Goal: Information Seeking & Learning: Check status

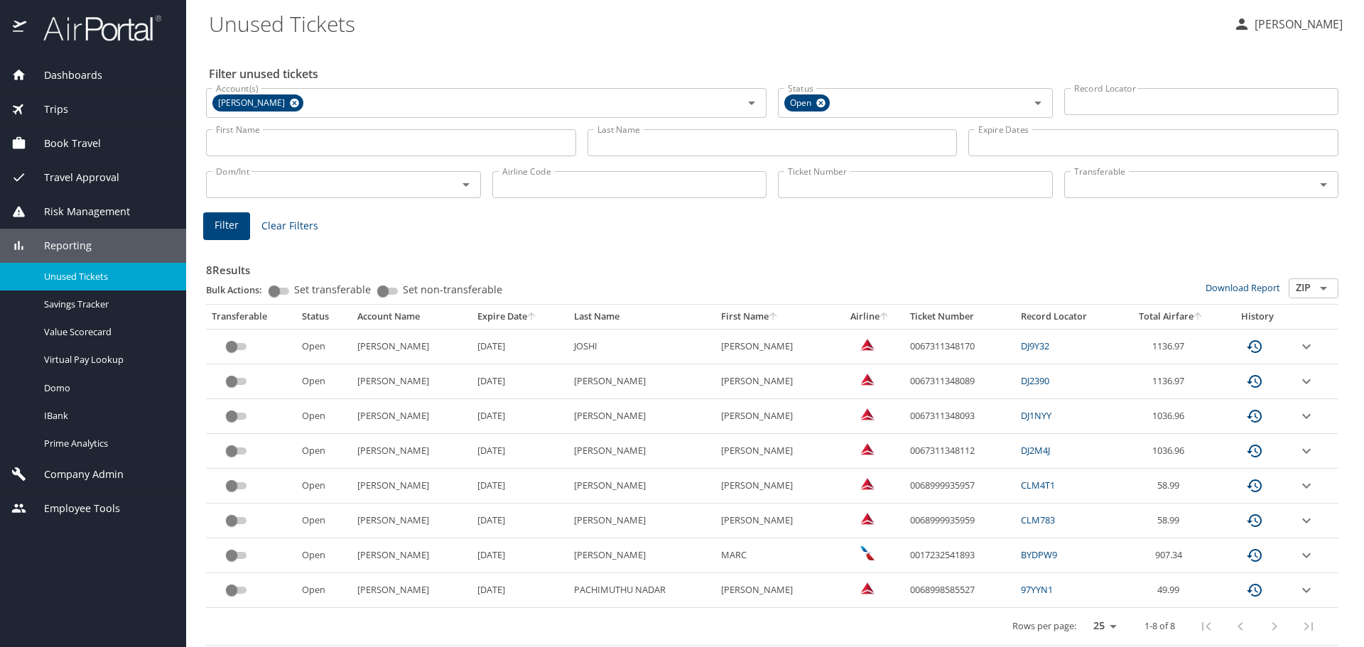
drag, startPoint x: 1192, startPoint y: 450, endPoint x: 1184, endPoint y: 450, distance: 8.5
click at [1184, 450] on td "1036.96" at bounding box center [1170, 451] width 103 height 35
drag, startPoint x: 982, startPoint y: 450, endPoint x: 886, endPoint y: 449, distance: 95.2
click at [886, 449] on tr "Open Marquardt 9/23/2026 SWANSON WILLIAM DONALD 0067311348112 DJ2M4J 1036.96" at bounding box center [772, 451] width 1132 height 35
copy tr "0067311348112"
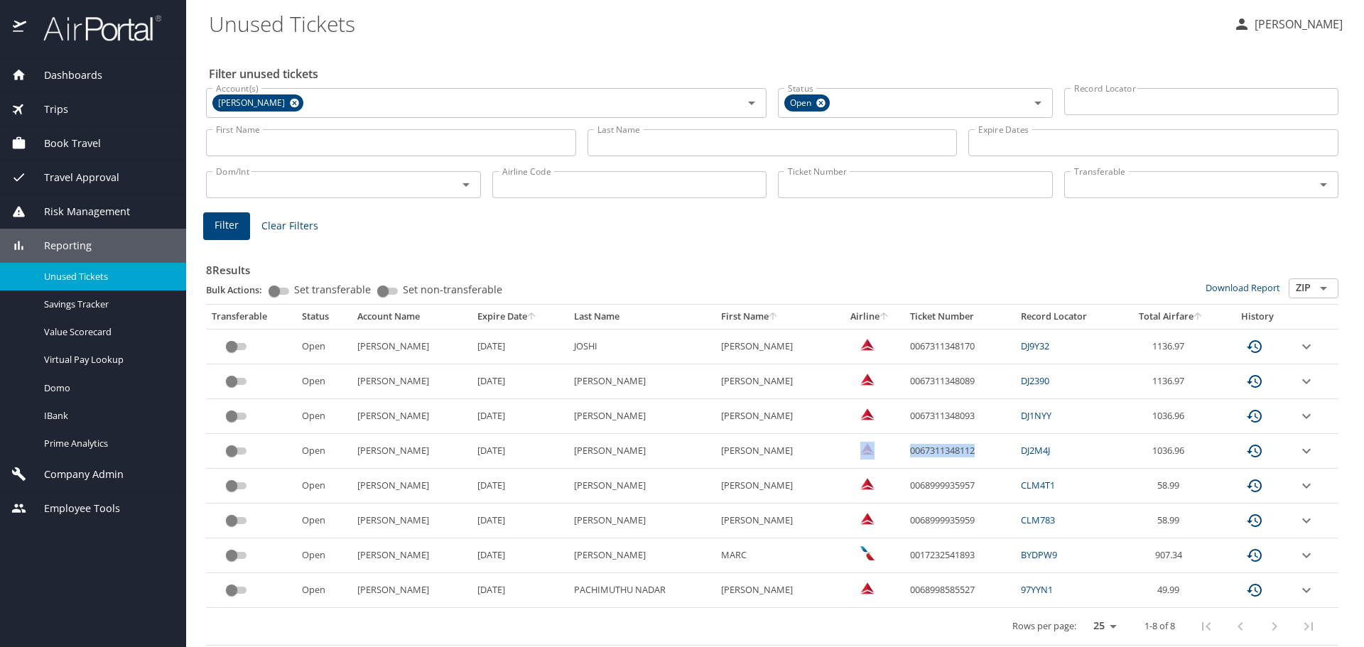
click at [933, 442] on td "0067311348112" at bounding box center [959, 451] width 111 height 35
drag, startPoint x: 969, startPoint y: 450, endPoint x: 903, endPoint y: 456, distance: 66.4
click at [904, 456] on td "0067311348112" at bounding box center [959, 451] width 111 height 35
copy td "067311348112"
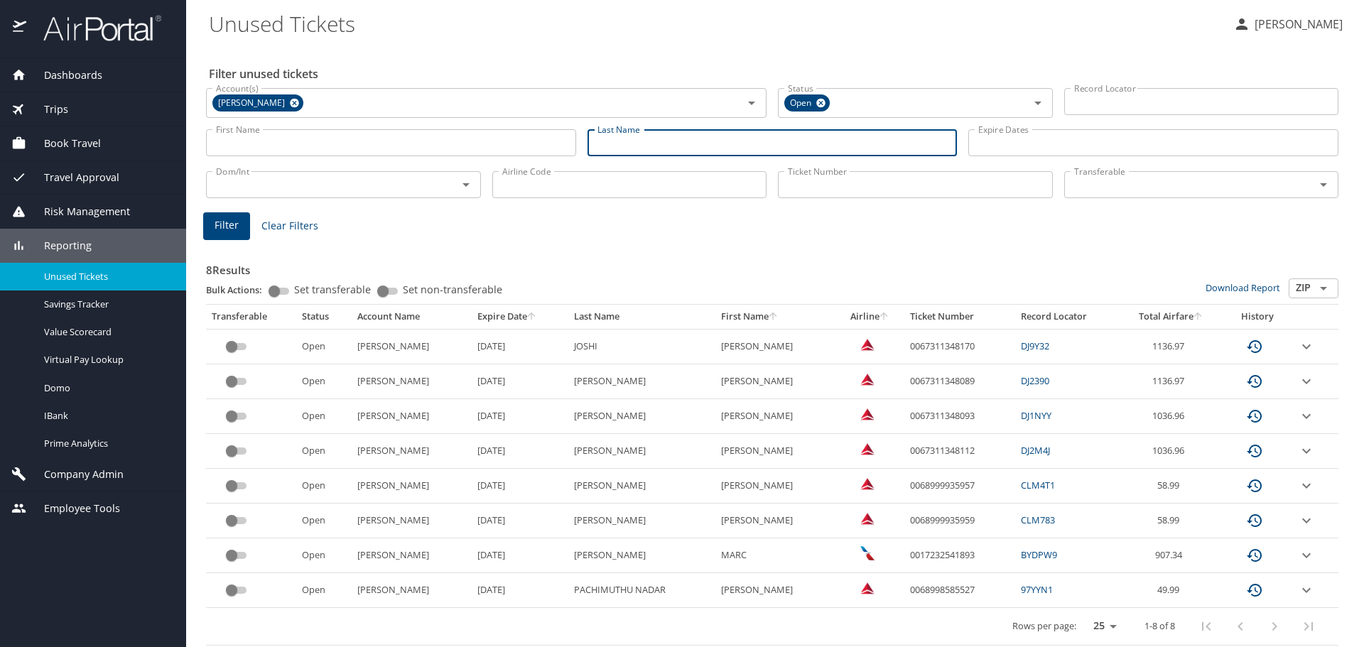
click at [630, 141] on input "Last Name" at bounding box center [772, 142] width 370 height 27
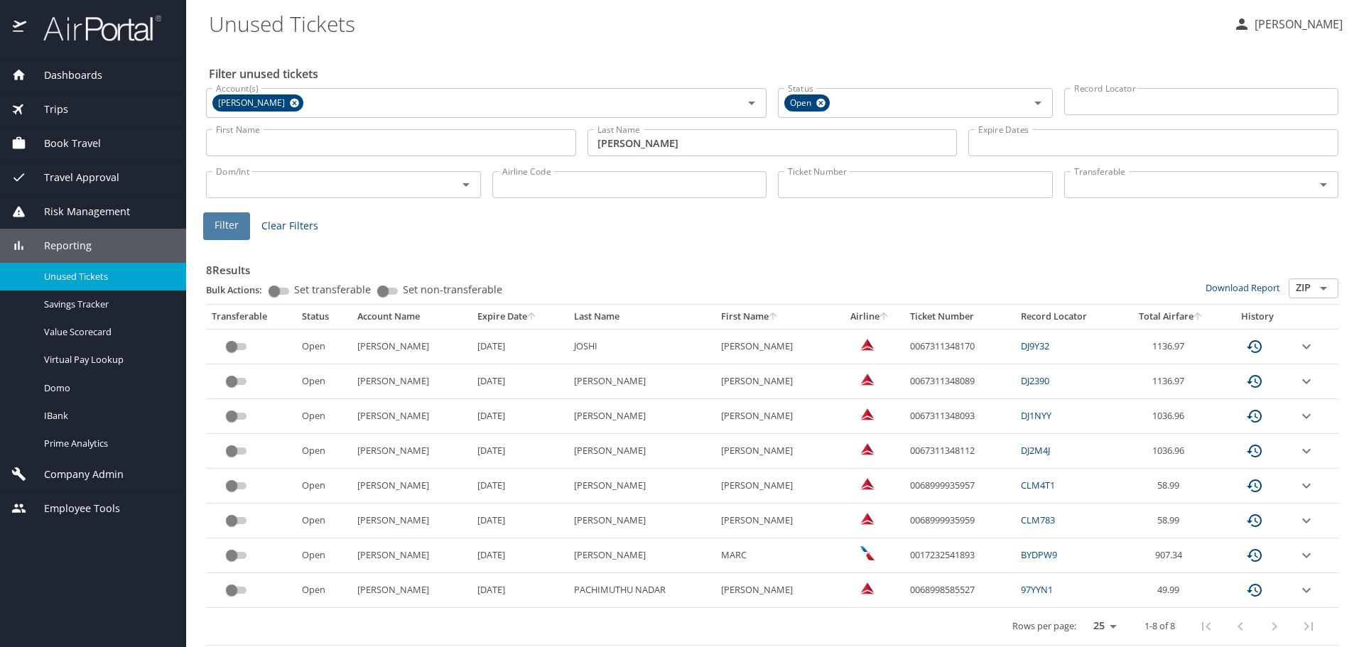
click at [207, 222] on button "Filter" at bounding box center [226, 226] width 47 height 28
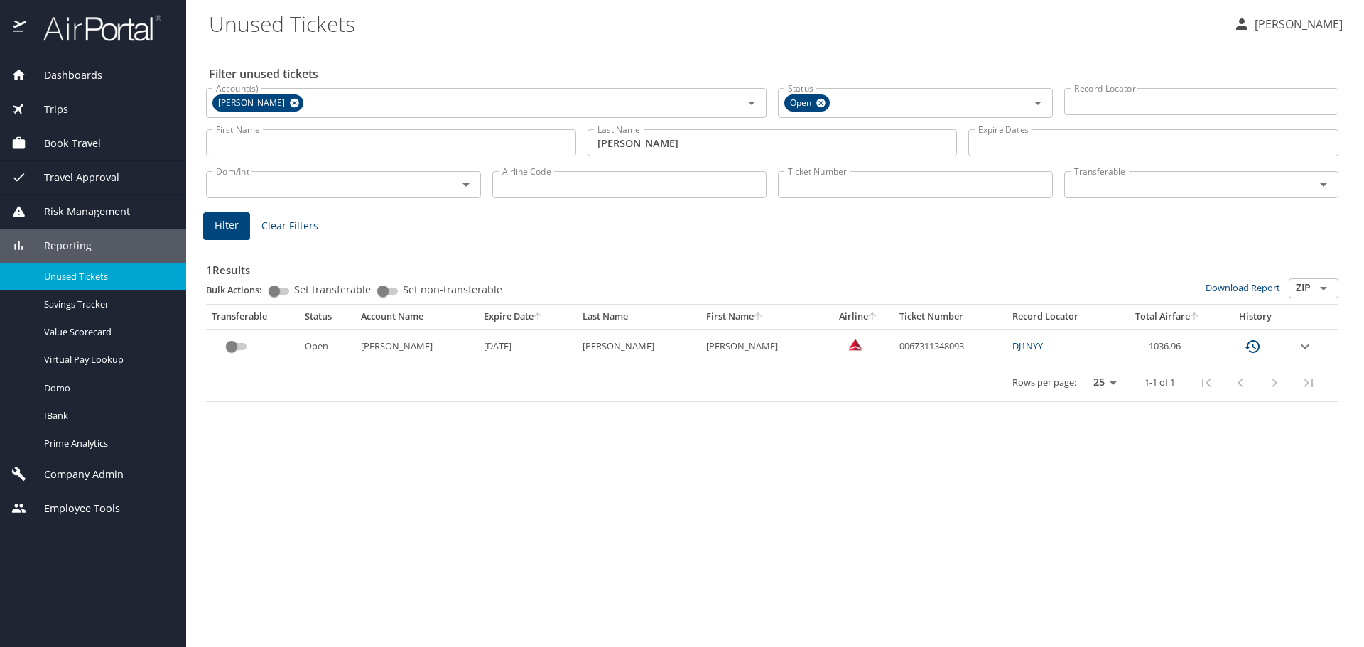
click at [1193, 343] on td "1036.96" at bounding box center [1167, 346] width 106 height 35
drag, startPoint x: 935, startPoint y: 343, endPoint x: 858, endPoint y: 355, distance: 78.4
click at [893, 355] on td "0067311348093" at bounding box center [950, 346] width 114 height 35
copy td "0067311348093"
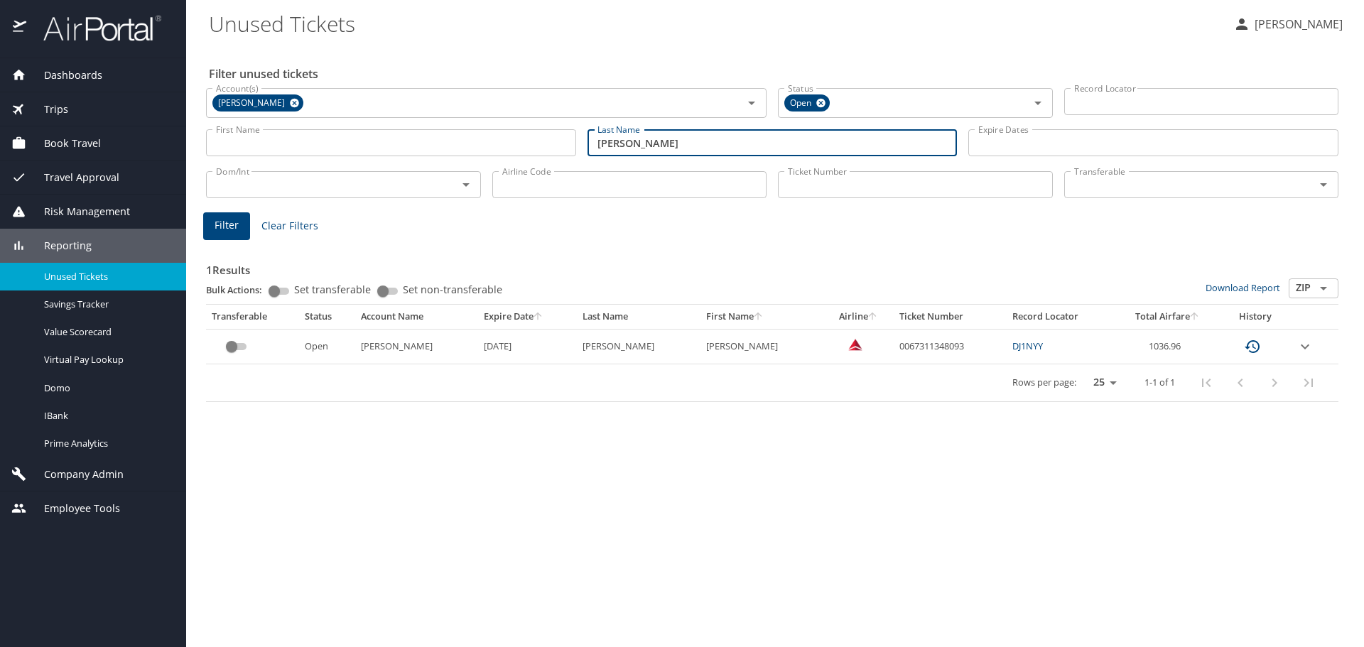
drag, startPoint x: 646, startPoint y: 146, endPoint x: 280, endPoint y: 177, distance: 367.7
click at [280, 177] on div "Filter unused tickets Account(s) Marquardt Account(s) Status Open Status Record…" at bounding box center [775, 346] width 1132 height 602
click at [225, 231] on span "Filter" at bounding box center [226, 226] width 24 height 18
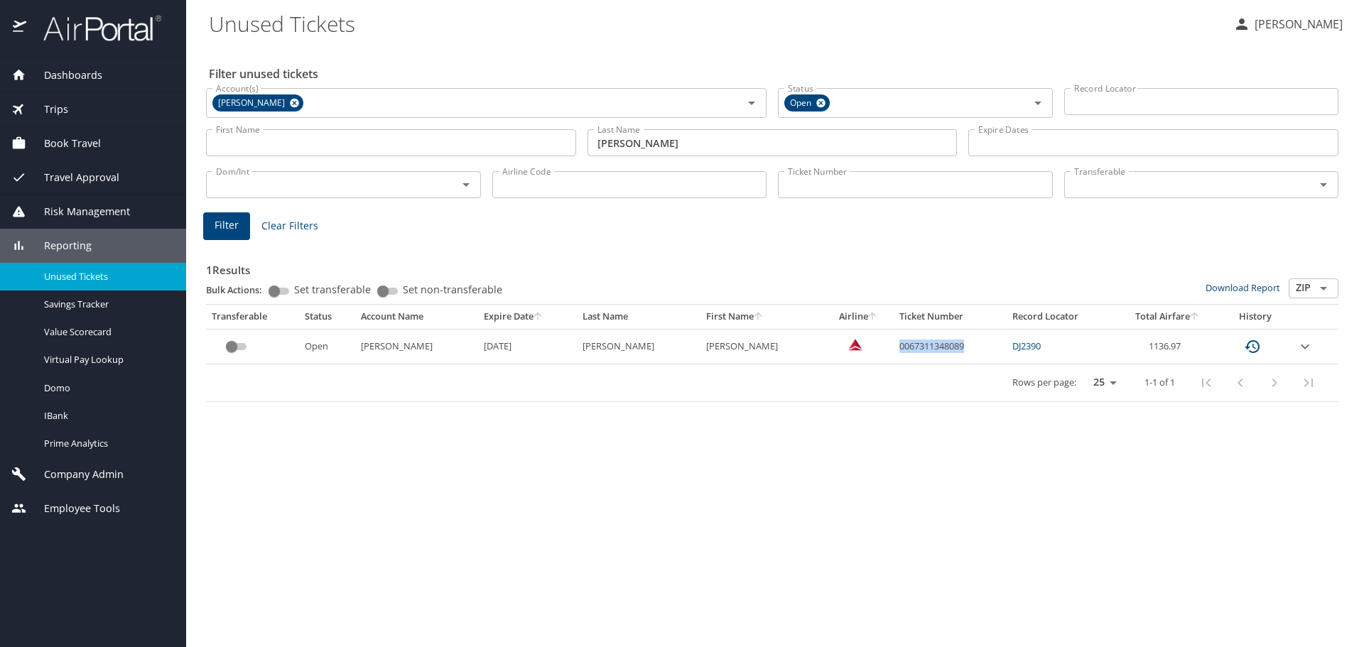
drag, startPoint x: 936, startPoint y: 344, endPoint x: 860, endPoint y: 351, distance: 76.3
click at [893, 351] on td "0067311348089" at bounding box center [950, 346] width 114 height 35
copy td "0067311348089"
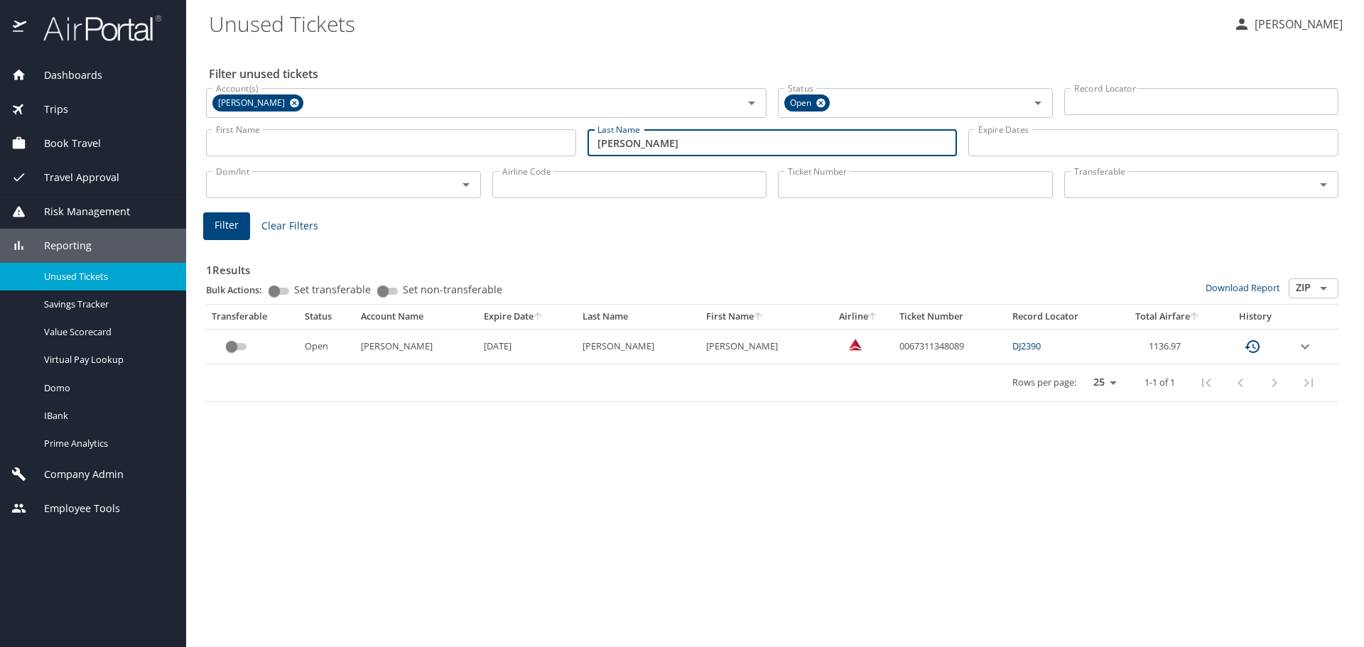
drag, startPoint x: 658, startPoint y: 142, endPoint x: -202, endPoint y: 227, distance: 864.3
click at [0, 227] on html "Dashboards AirPortal 360™ Manager AirPortal 360™ Agent My Travel Dashboard Trip…" at bounding box center [682, 323] width 1364 height 647
type input "gouda"
click at [217, 224] on span "Filter" at bounding box center [226, 226] width 24 height 18
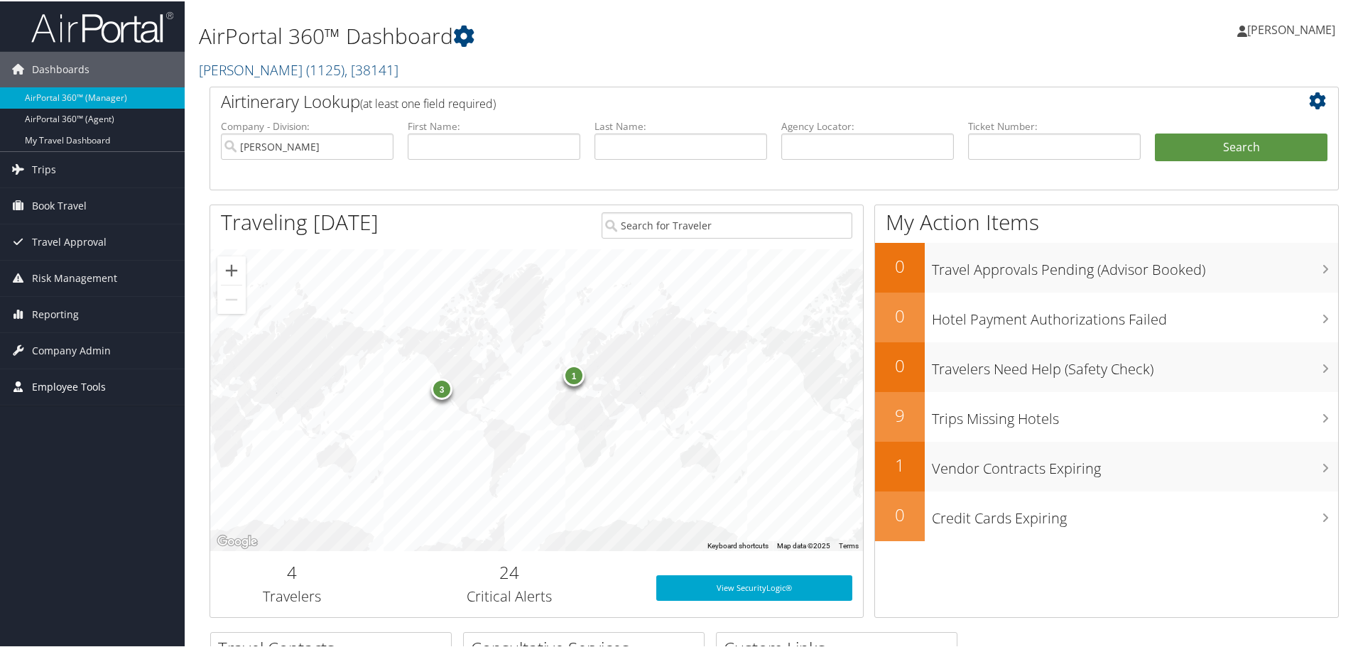
click at [56, 386] on span "Employee Tools" at bounding box center [69, 386] width 74 height 36
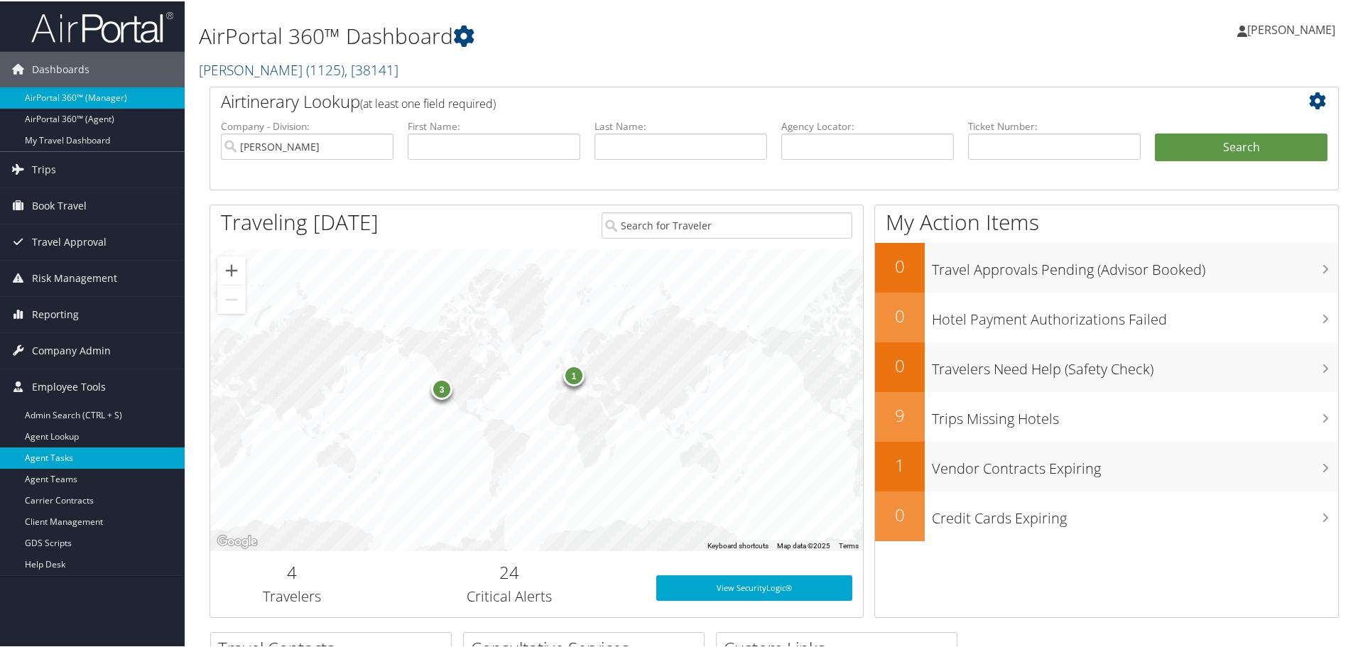
click at [52, 462] on link "Agent Tasks" at bounding box center [92, 456] width 185 height 21
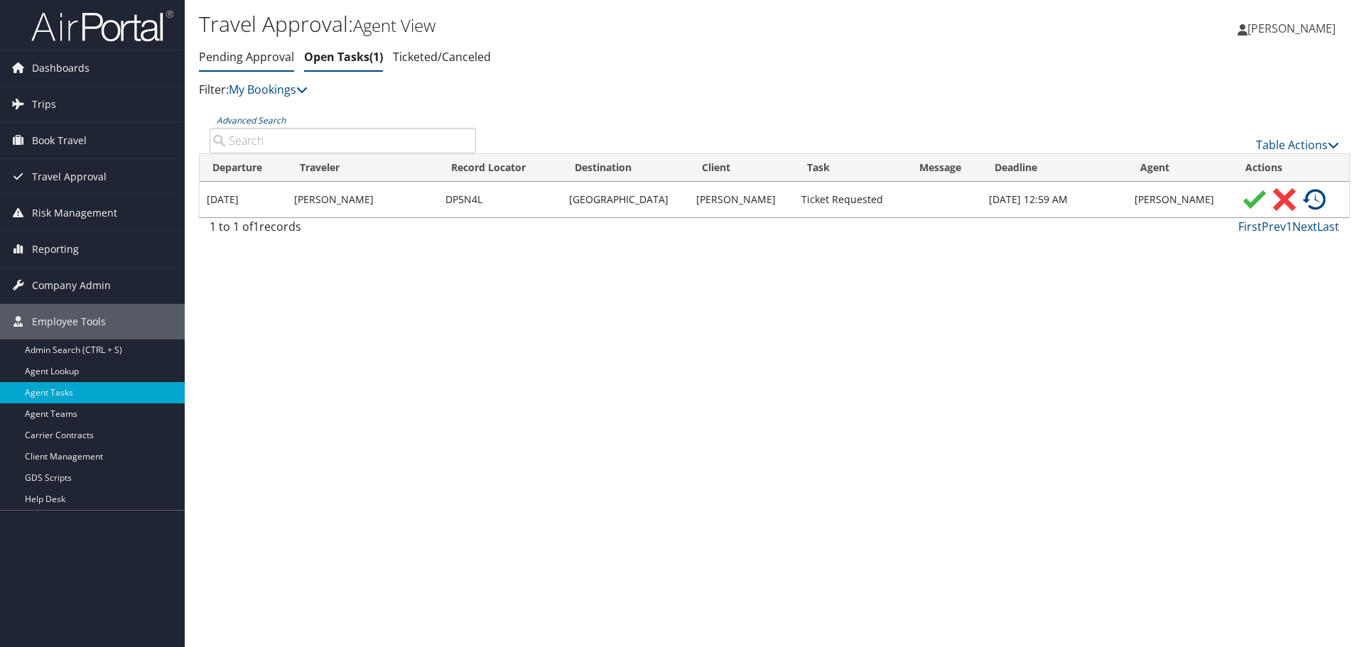
click at [245, 53] on link "Pending Approval" at bounding box center [246, 57] width 95 height 16
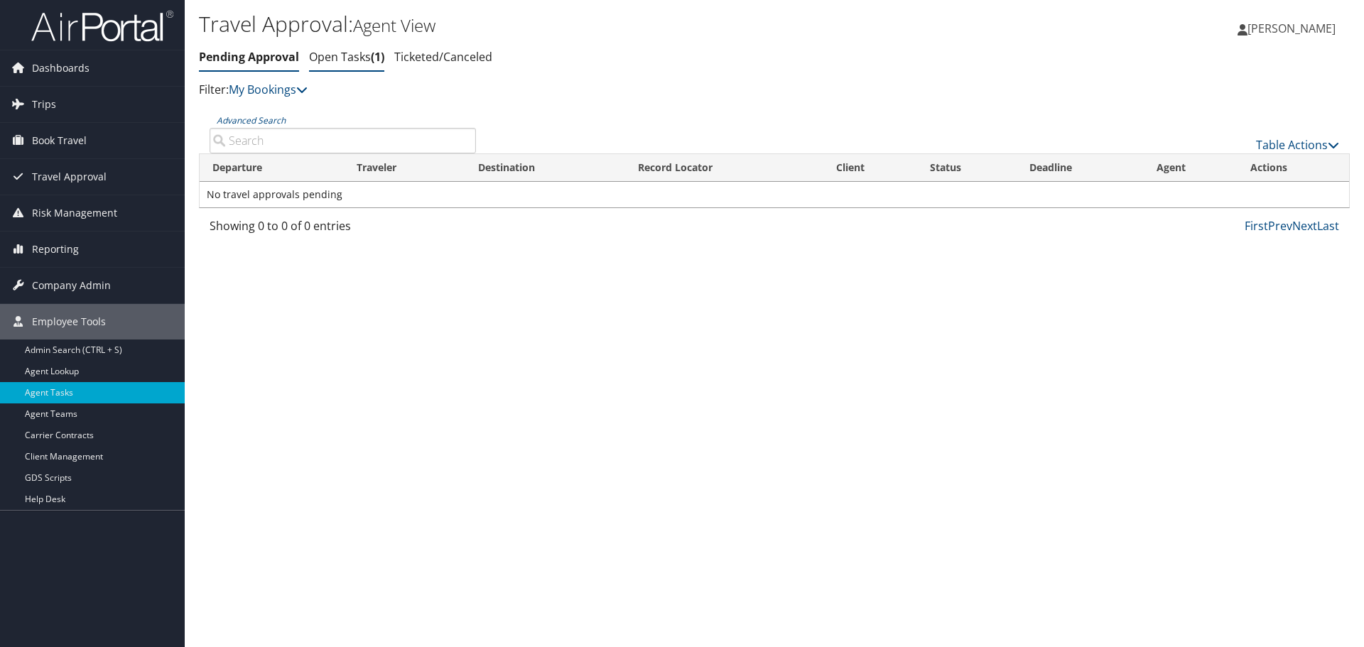
click at [353, 56] on link "Open Tasks 1" at bounding box center [346, 57] width 75 height 16
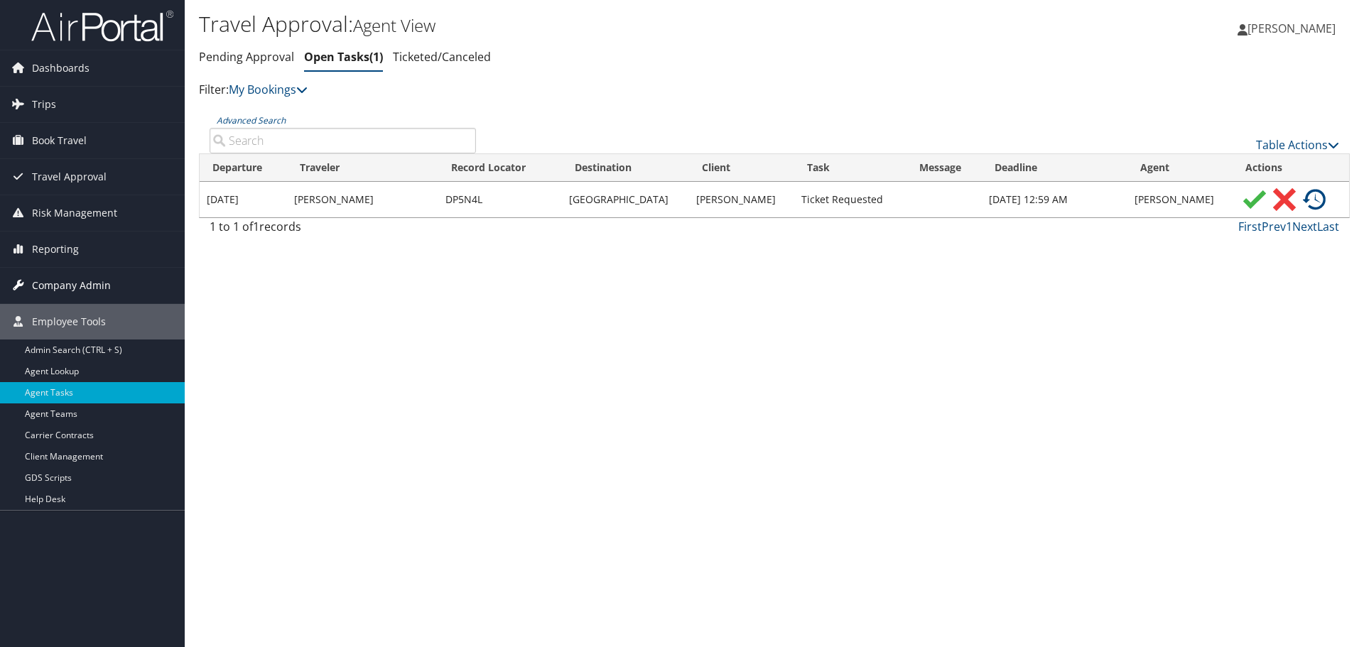
click at [50, 286] on span "Company Admin" at bounding box center [71, 286] width 79 height 36
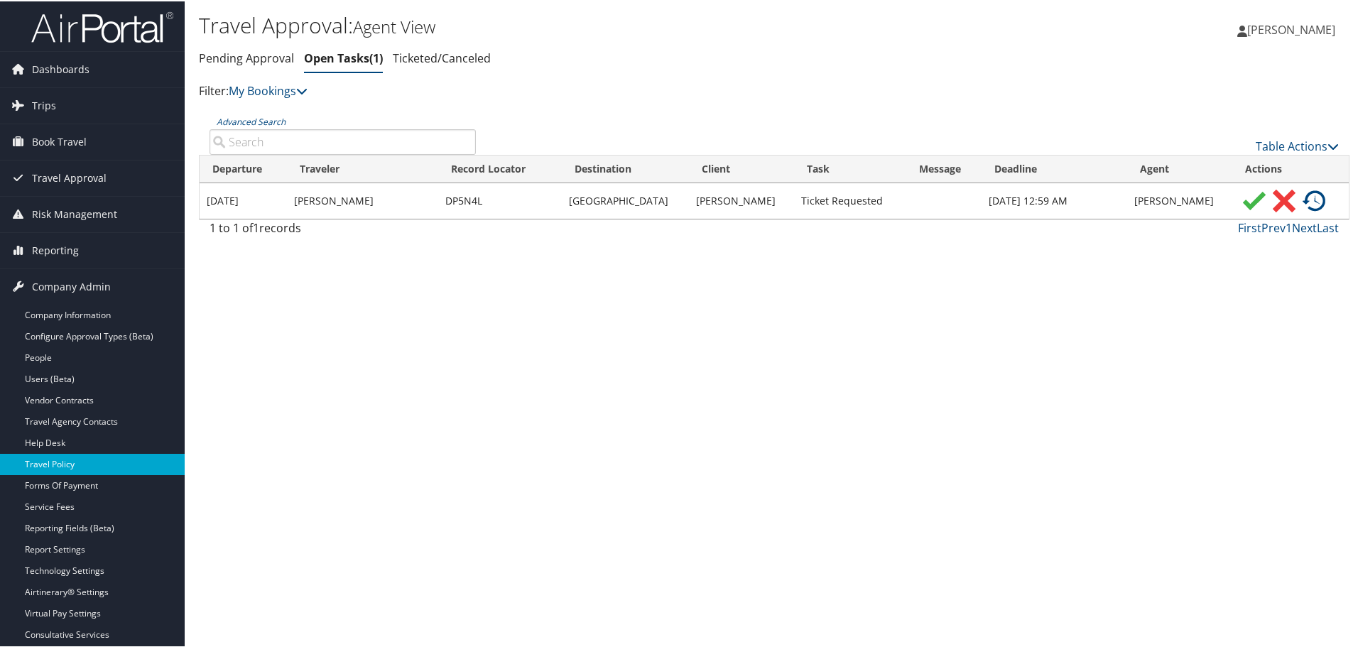
click at [60, 463] on link "Travel Policy" at bounding box center [92, 462] width 185 height 21
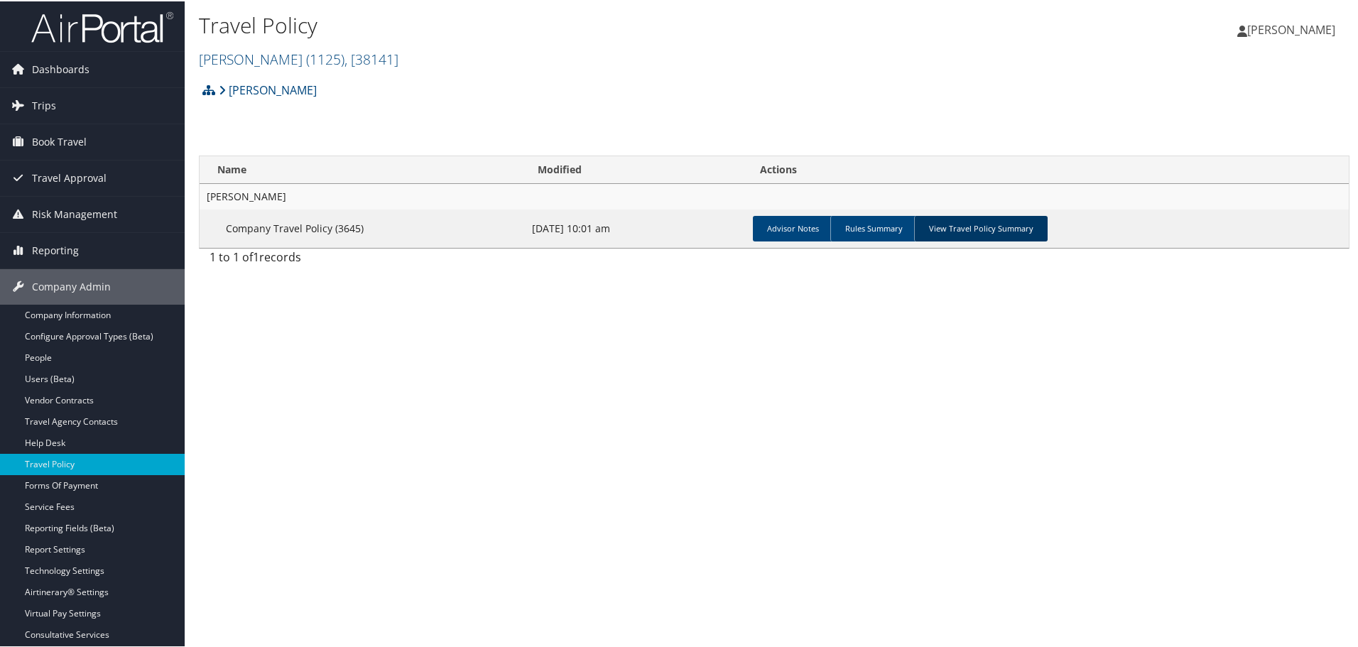
click at [969, 222] on link "View Travel Policy Summary" at bounding box center [981, 227] width 134 height 26
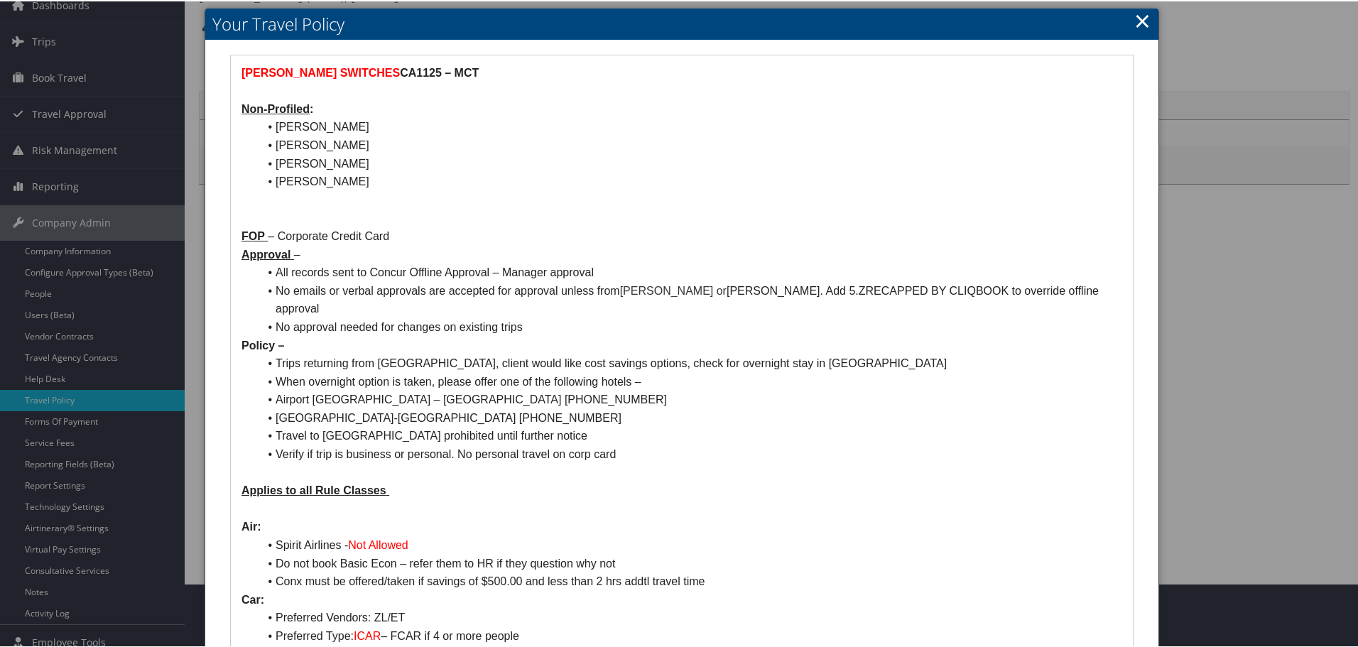
scroll to position [45, 0]
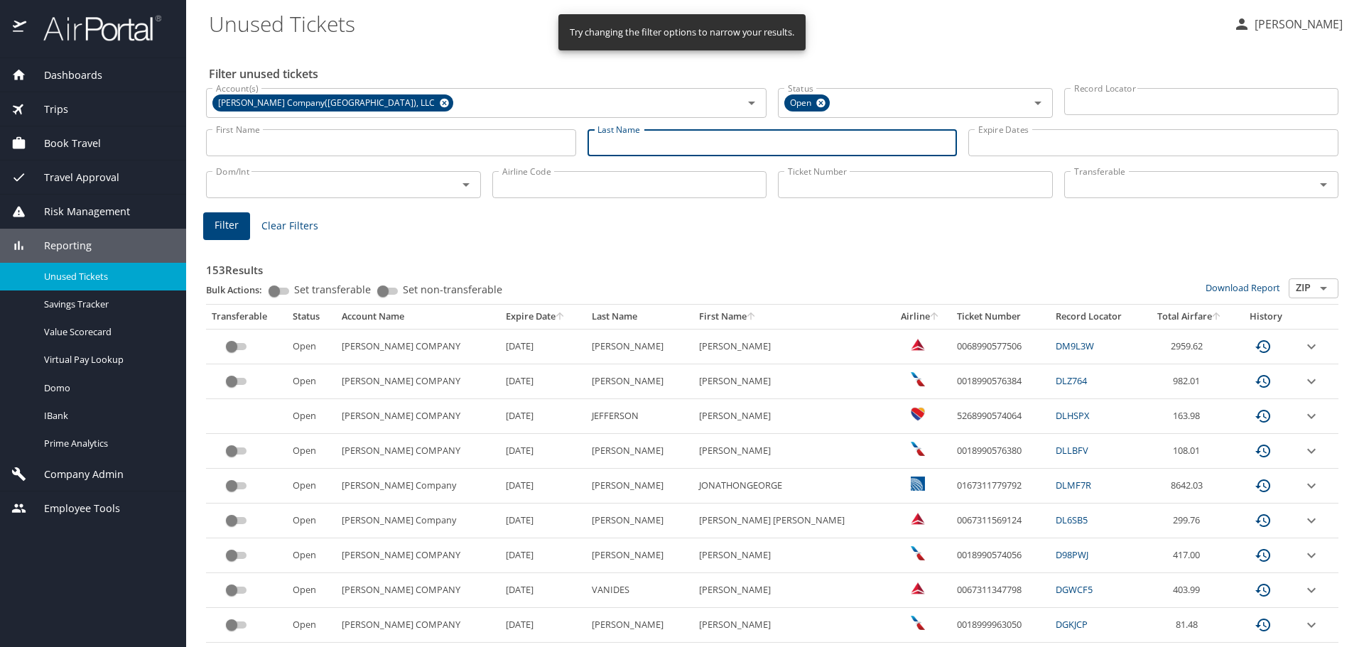
click at [632, 146] on input "Last Name" at bounding box center [772, 142] width 370 height 27
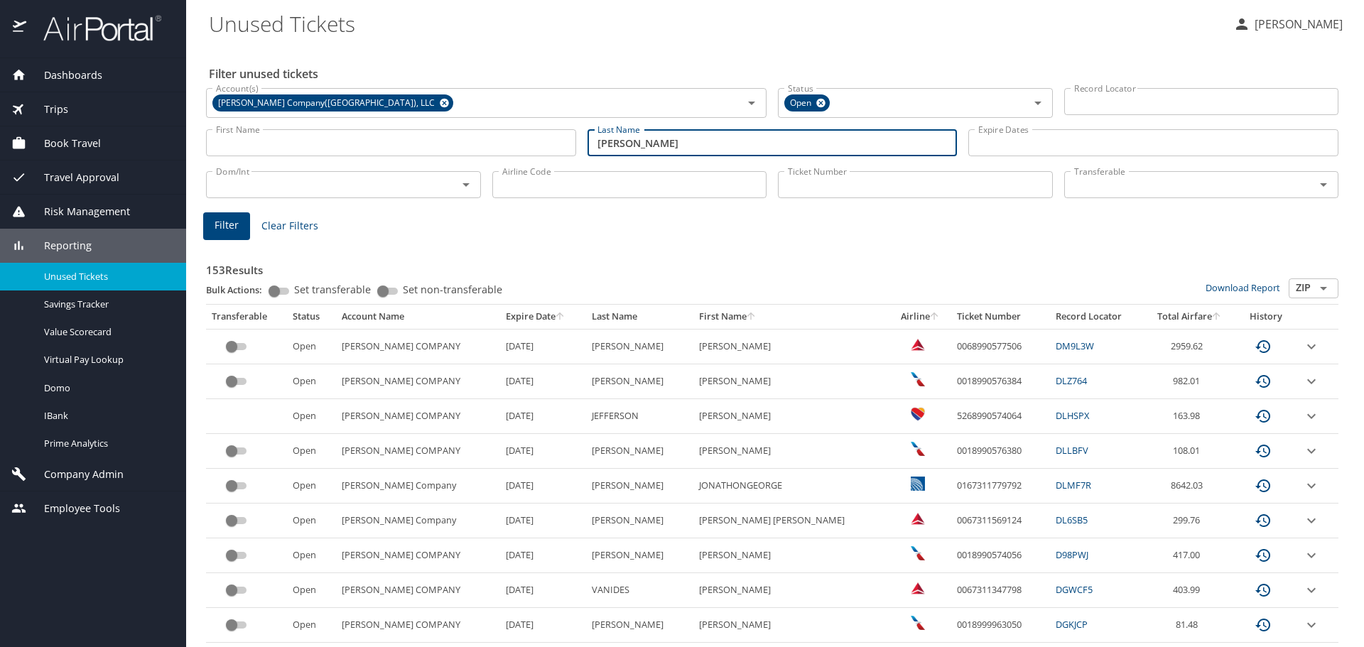
type input "soper"
click at [237, 227] on span "Filter" at bounding box center [226, 226] width 24 height 18
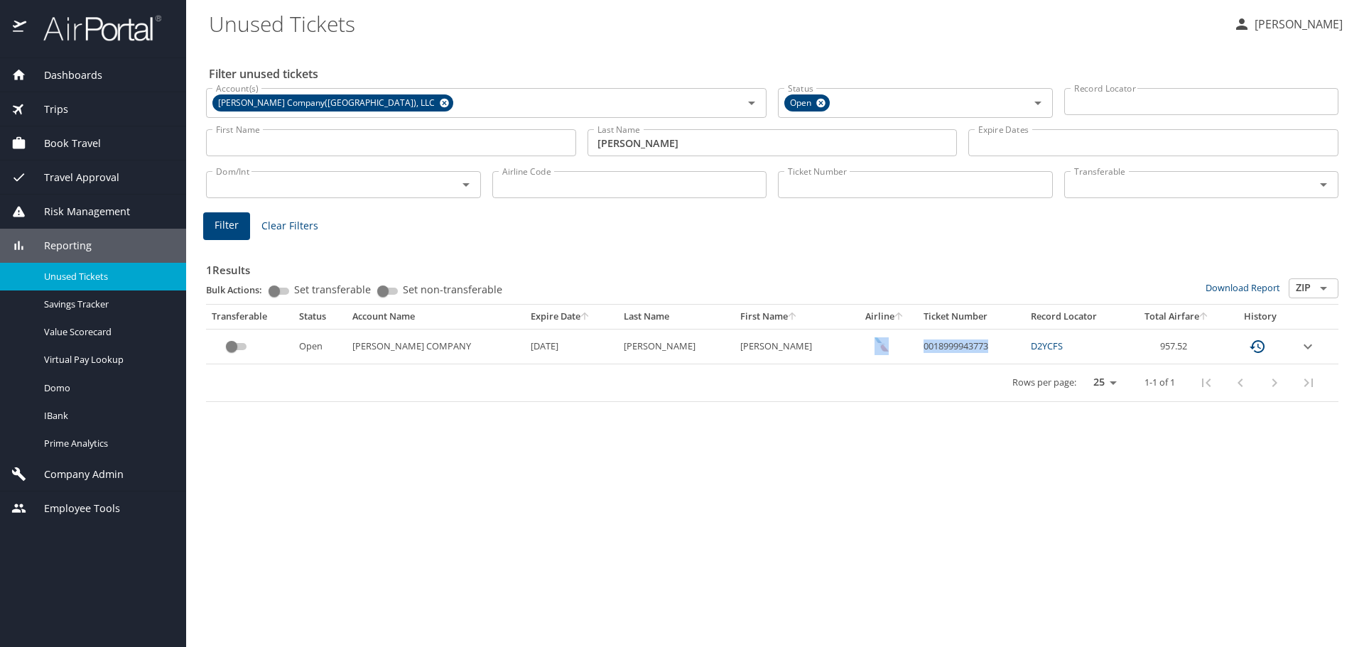
drag, startPoint x: 963, startPoint y: 348, endPoint x: 871, endPoint y: 348, distance: 92.3
click at [871, 348] on tr "Open NIELSEN COMPANY 8/12/2026 SOPER RUSS WILLIAM 0018999943773 D2YCFS 957.52" at bounding box center [772, 346] width 1132 height 35
copy tr "0018999943773"
click at [1090, 344] on icon "expand row" at bounding box center [1307, 346] width 17 height 17
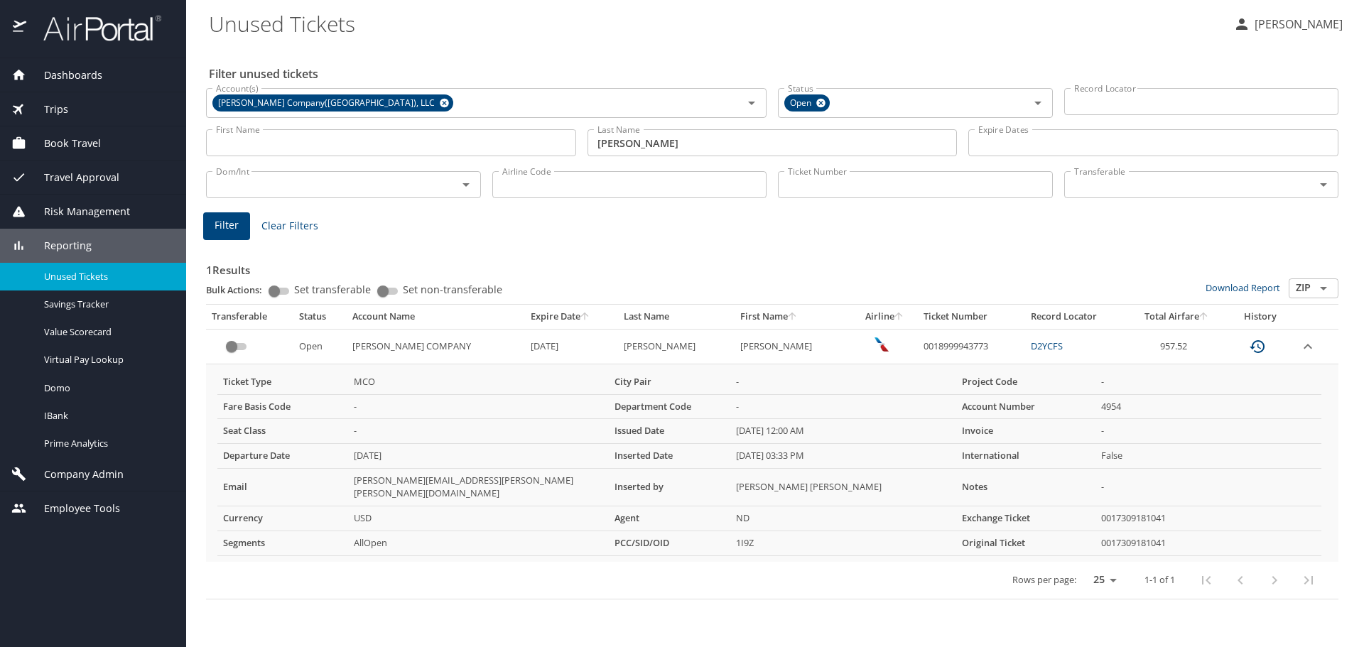
drag, startPoint x: 873, startPoint y: 366, endPoint x: 903, endPoint y: 360, distance: 30.5
click at [881, 363] on tbody "Open NIELSEN COMPANY 8/12/2026 SOPER RUSS WILLIAM 0018999943773 D2YCFS 957.52 T…" at bounding box center [772, 445] width 1132 height 233
drag, startPoint x: 950, startPoint y: 342, endPoint x: 920, endPoint y: 344, distance: 30.0
click at [949, 342] on td "0018999943773" at bounding box center [971, 346] width 107 height 35
click at [342, 200] on div "Dom/Int Dom/Int" at bounding box center [343, 183] width 275 height 36
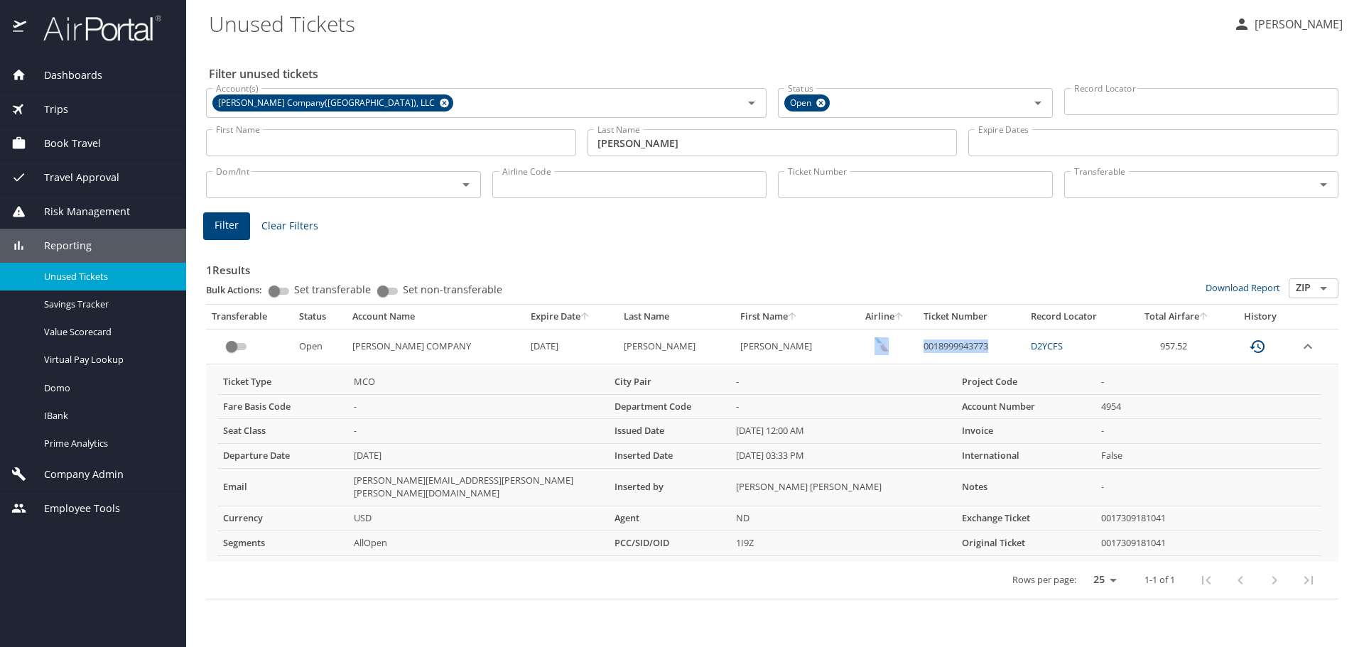
drag, startPoint x: 961, startPoint y: 341, endPoint x: 871, endPoint y: 348, distance: 89.8
click at [871, 348] on tr "Open NIELSEN COMPANY 8/12/2026 SOPER RUSS WILLIAM 0018999943773 D2YCFS 957.52" at bounding box center [772, 346] width 1132 height 35
copy tr "0018999943773"
drag, startPoint x: 1049, startPoint y: 478, endPoint x: 1004, endPoint y: 435, distance: 62.8
click at [1021, 449] on tbody "Ticket Type MCO City Pair - Project Code - Fare Basis Code - Department Code - …" at bounding box center [769, 463] width 1104 height 186
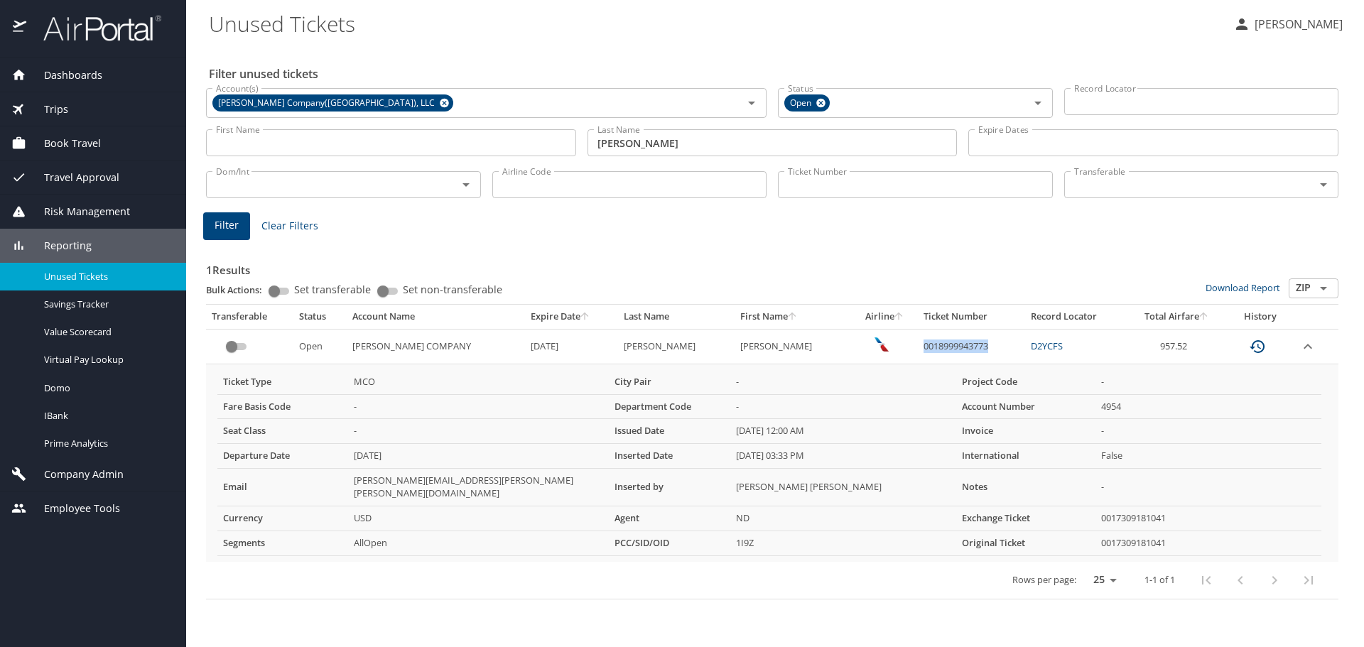
drag, startPoint x: 947, startPoint y: 346, endPoint x: 882, endPoint y: 344, distance: 64.7
click at [918, 344] on td "0018999943773" at bounding box center [971, 346] width 107 height 35
copy td "0018999943773"
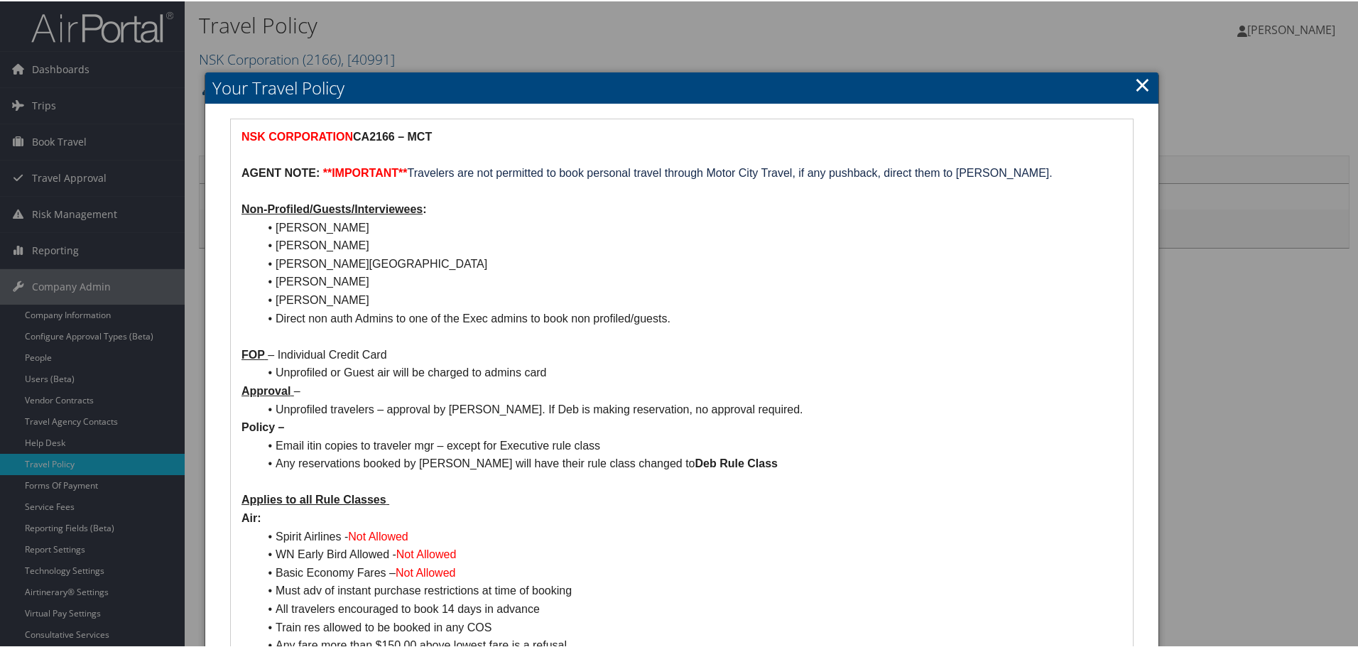
click at [1136, 81] on link "×" at bounding box center [1142, 83] width 16 height 28
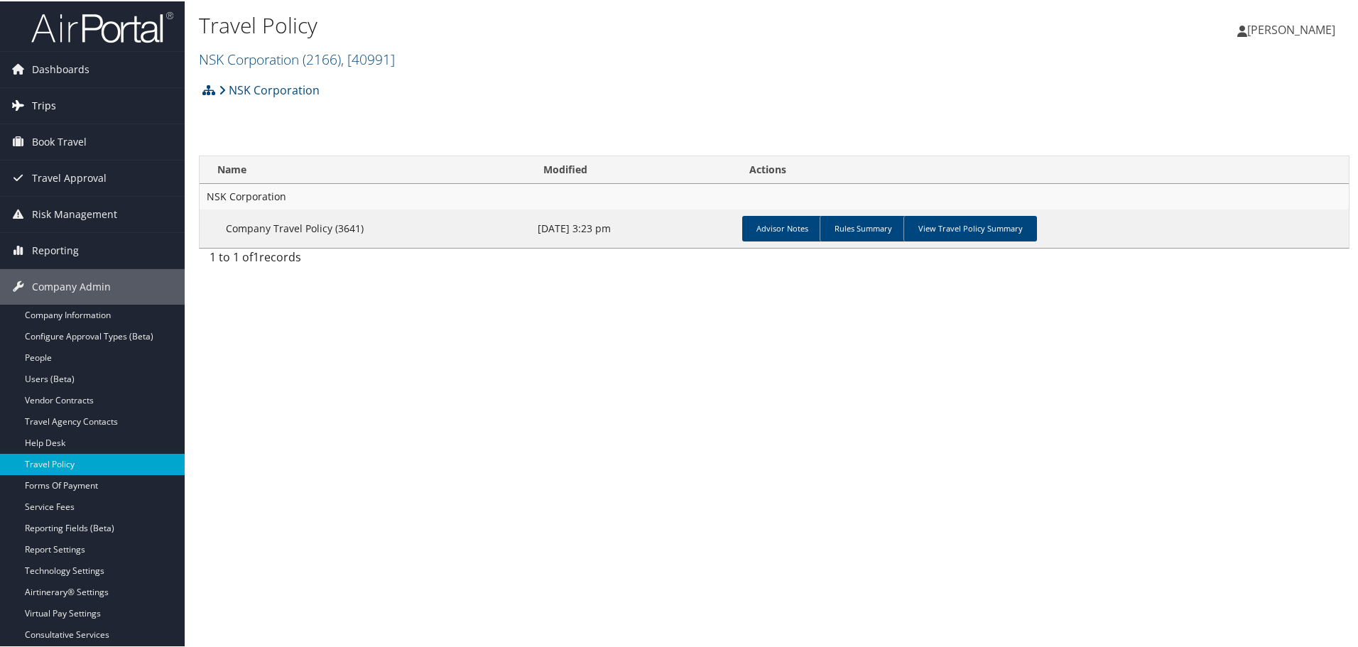
click at [33, 104] on span "Trips" at bounding box center [44, 105] width 24 height 36
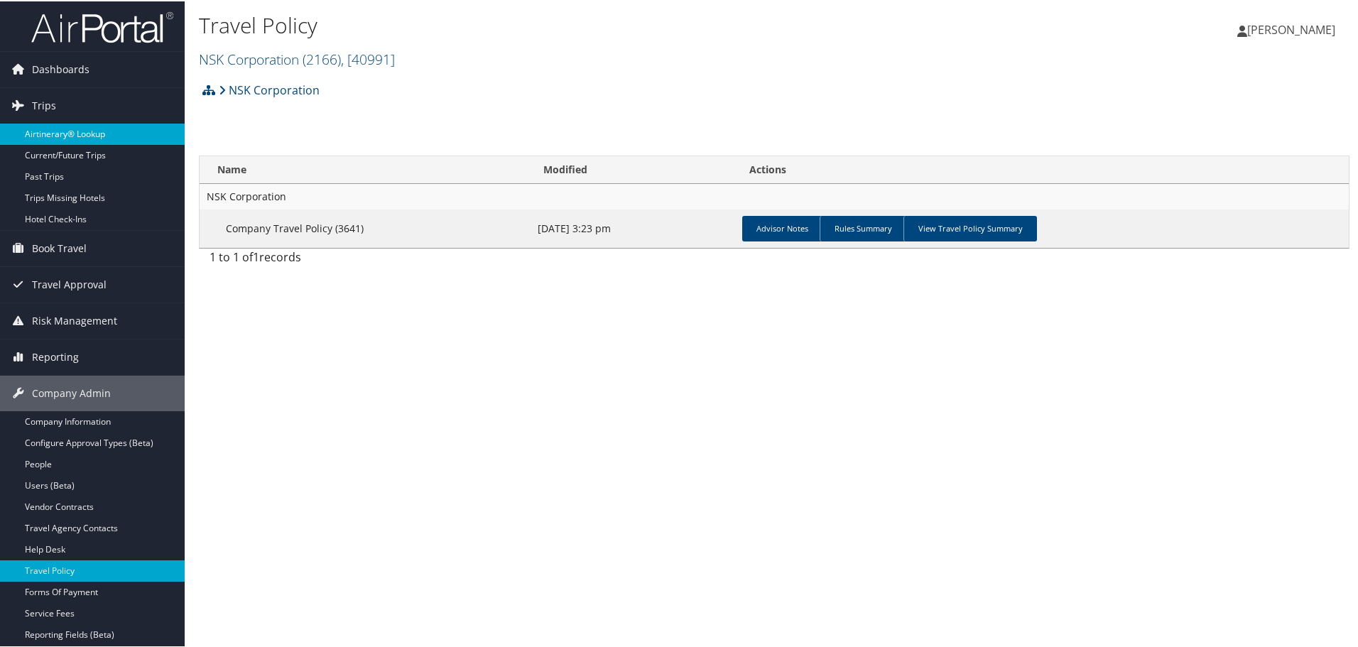
click at [78, 136] on link "Airtinerary® Lookup" at bounding box center [92, 132] width 185 height 21
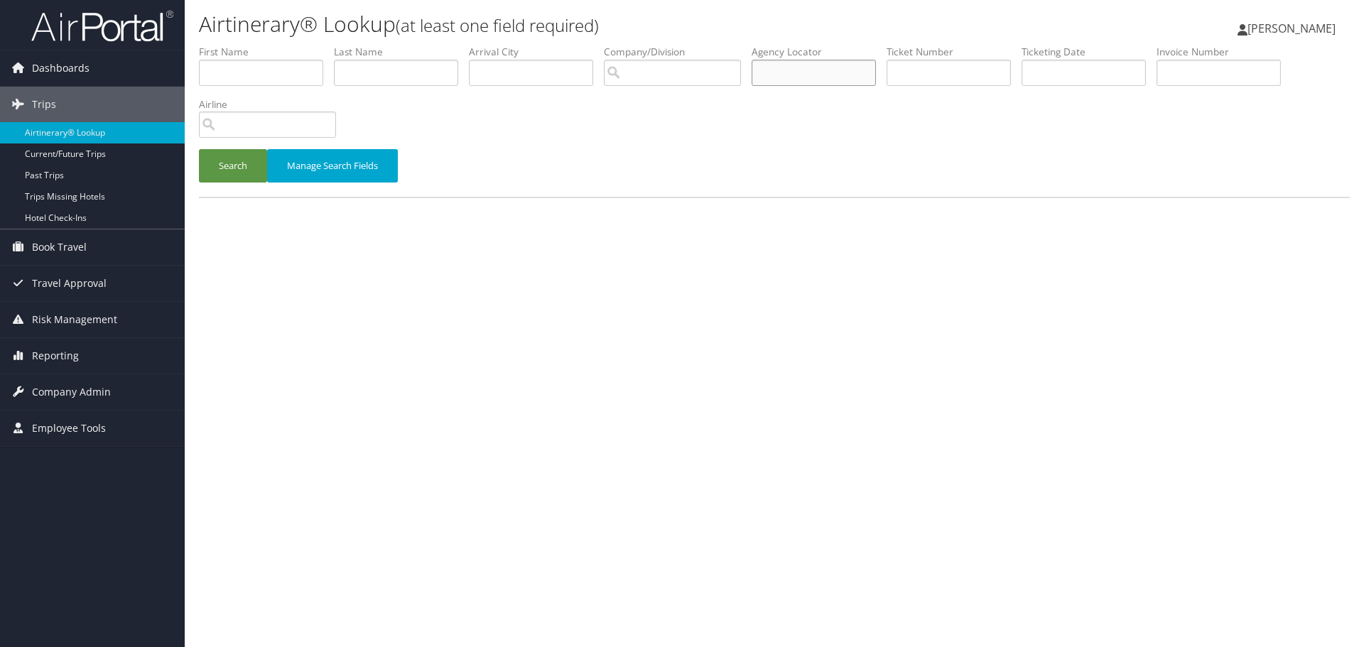
click at [798, 67] on input "text" at bounding box center [813, 73] width 124 height 26
paste input "DJ20JT"
click at [251, 166] on button "Search" at bounding box center [233, 165] width 68 height 33
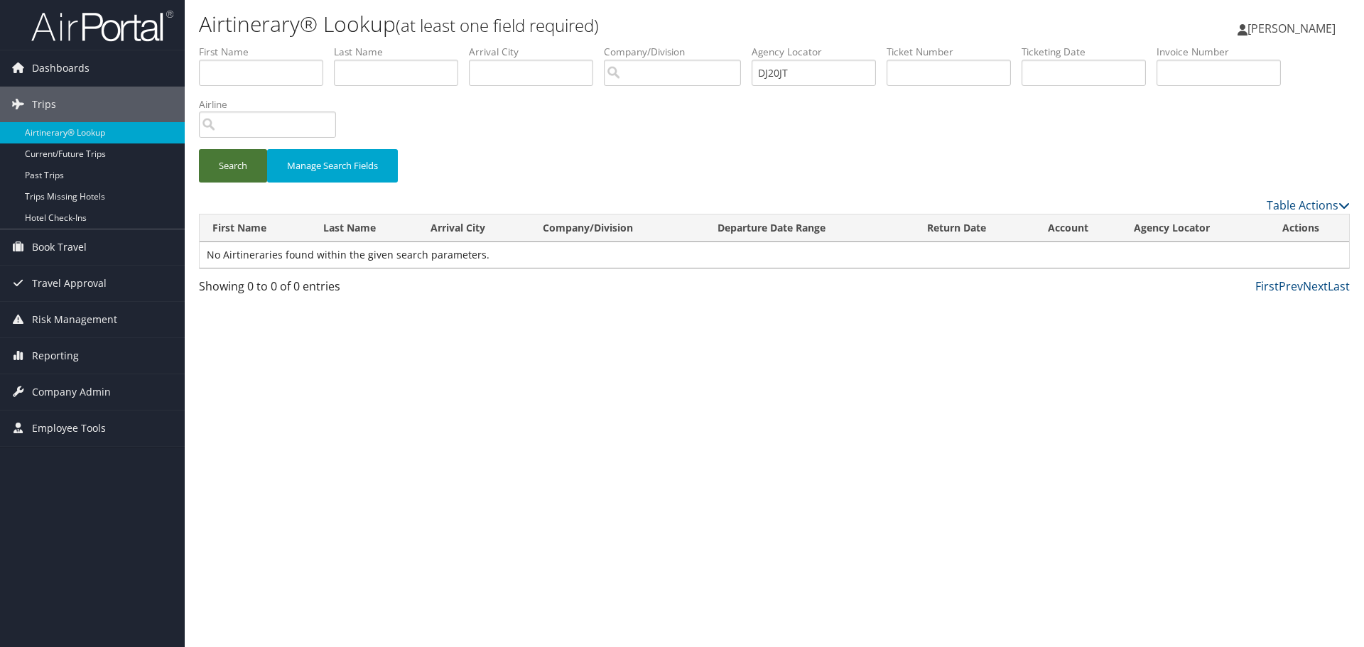
click at [222, 161] on button "Search" at bounding box center [233, 165] width 68 height 33
drag, startPoint x: 827, startPoint y: 70, endPoint x: 569, endPoint y: 91, distance: 258.6
click at [569, 45] on ul "First Name Last Name Departure City Arrival City Company/Division Airport/City …" at bounding box center [774, 45] width 1151 height 0
type input "dj20jt"
click at [237, 163] on button "Search" at bounding box center [233, 165] width 68 height 33
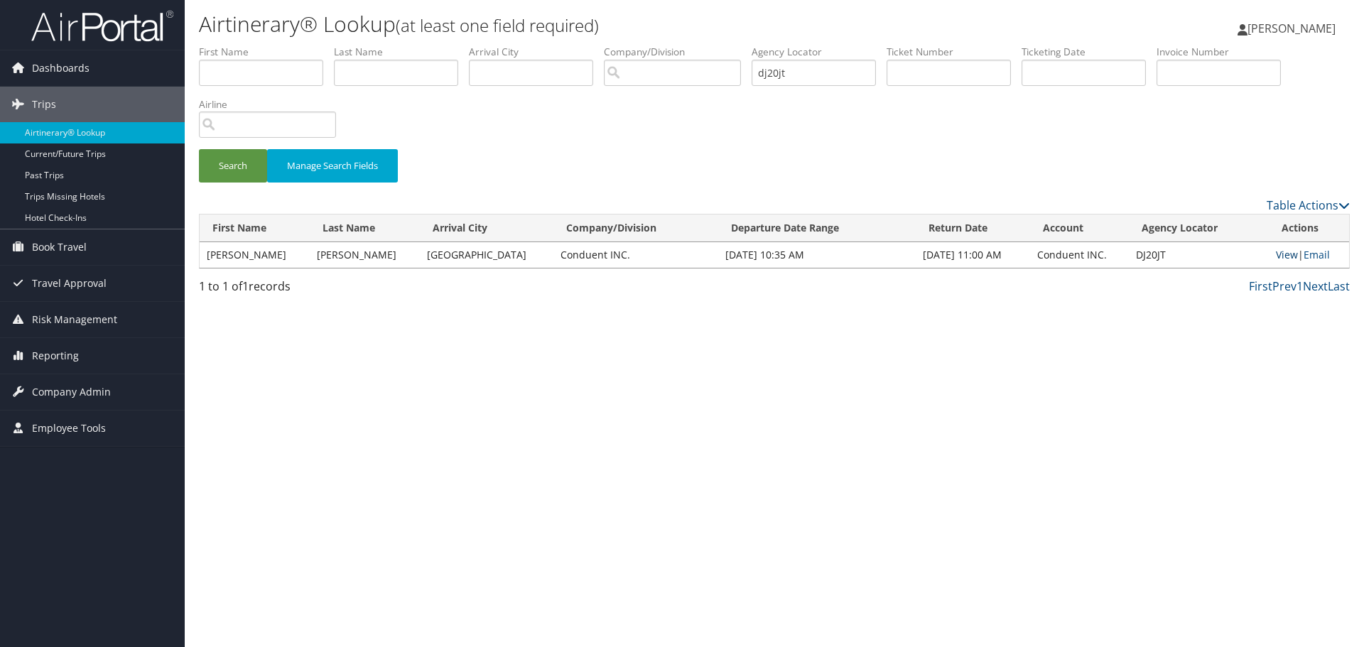
click at [1286, 252] on link "View" at bounding box center [1287, 254] width 22 height 13
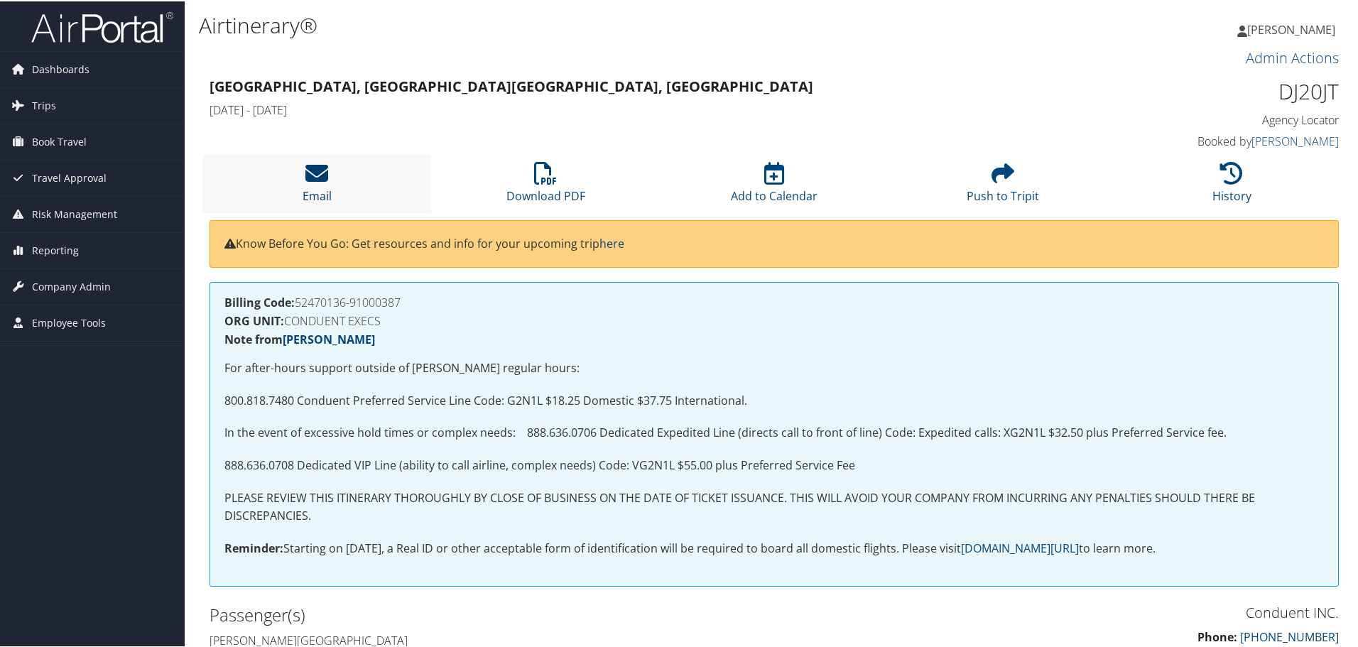
click at [315, 178] on icon at bounding box center [316, 172] width 23 height 23
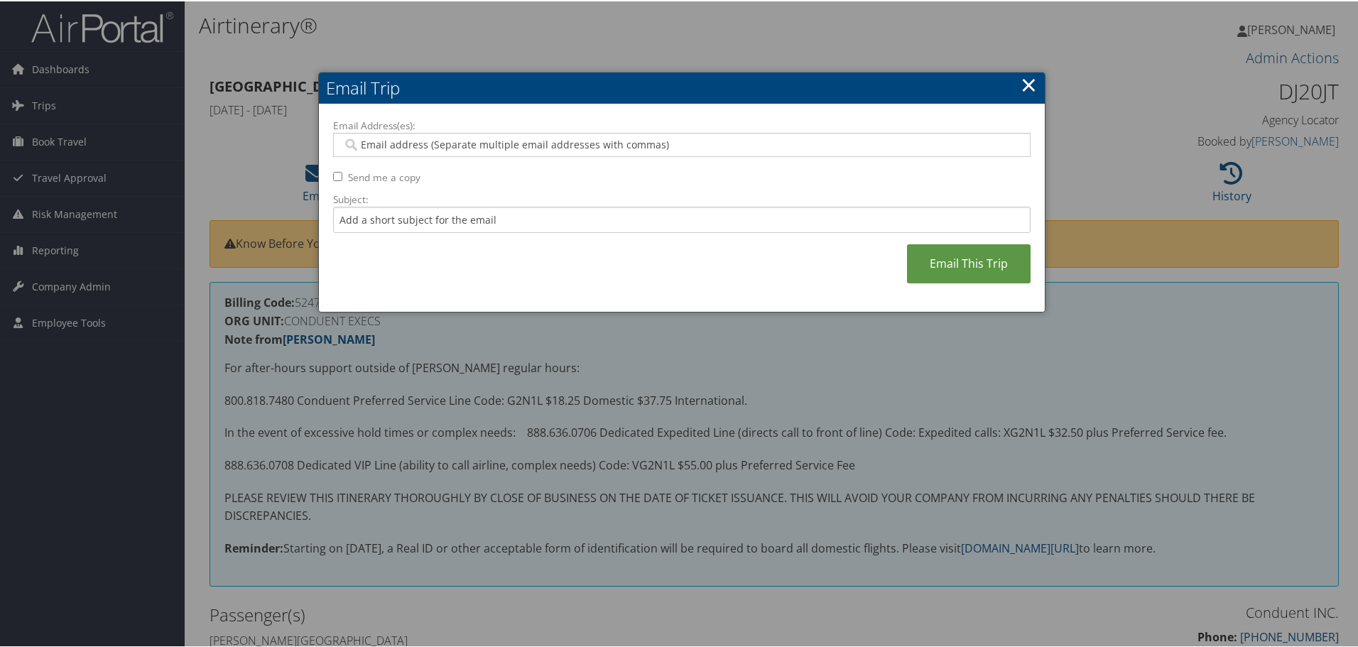
drag, startPoint x: 393, startPoint y: 143, endPoint x: 403, endPoint y: 143, distance: 9.9
click at [401, 143] on input "Email Address(es):" at bounding box center [681, 143] width 678 height 14
type input "[PERSON_NAME].k"
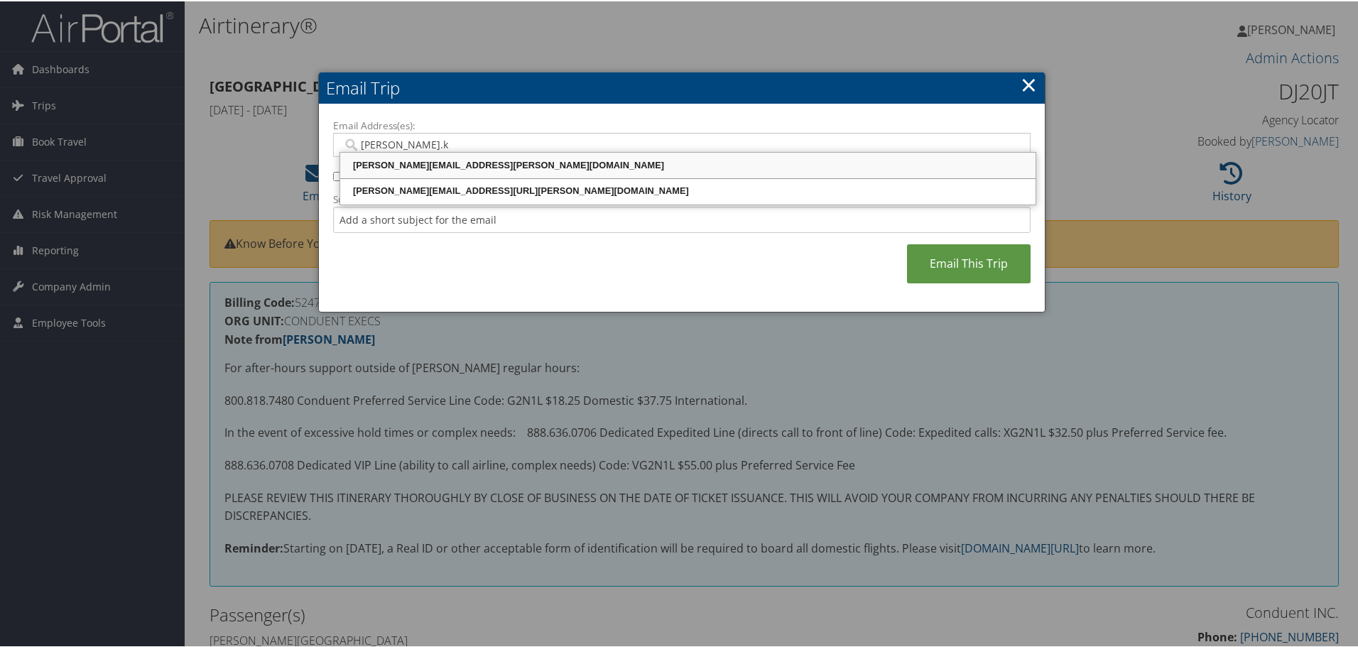
click at [466, 155] on div "[PERSON_NAME][EMAIL_ADDRESS][PERSON_NAME][DOMAIN_NAME]" at bounding box center [687, 163] width 691 height 21
type input "[PERSON_NAME][EMAIL_ADDRESS][PERSON_NAME][DOMAIN_NAME]"
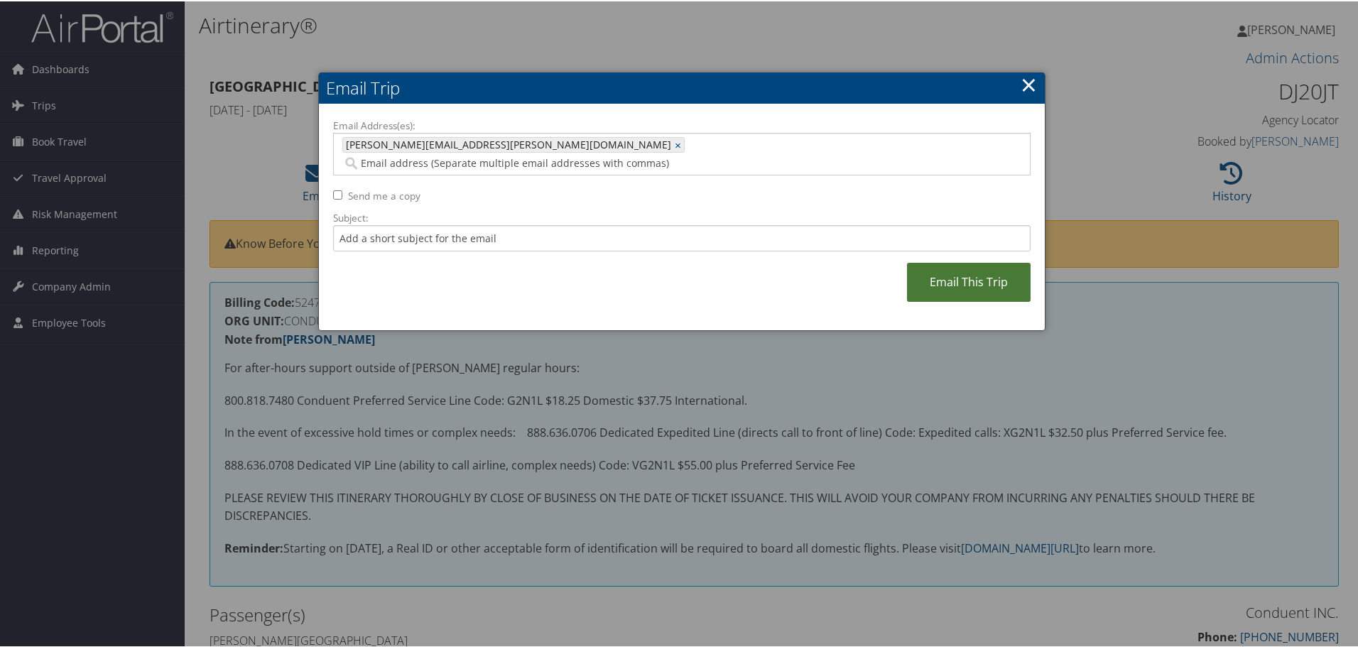
click at [974, 262] on link "Email This Trip" at bounding box center [969, 280] width 124 height 39
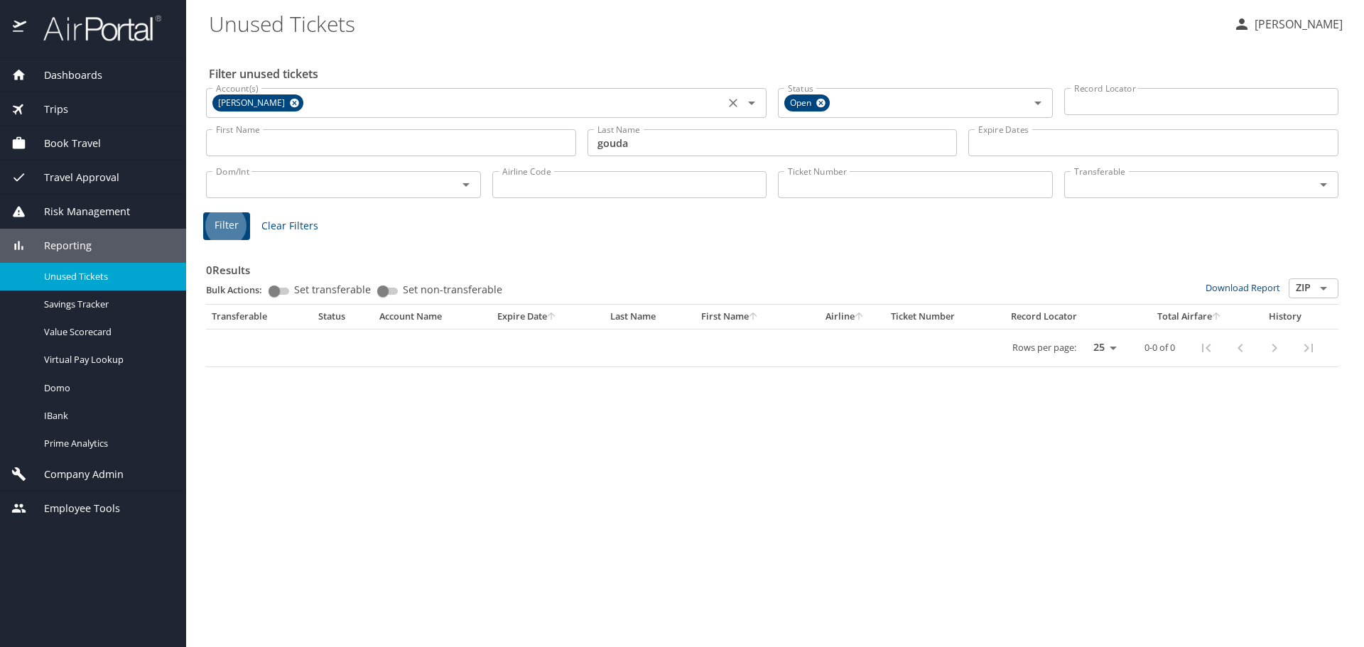
click at [289, 101] on icon at bounding box center [294, 103] width 11 height 16
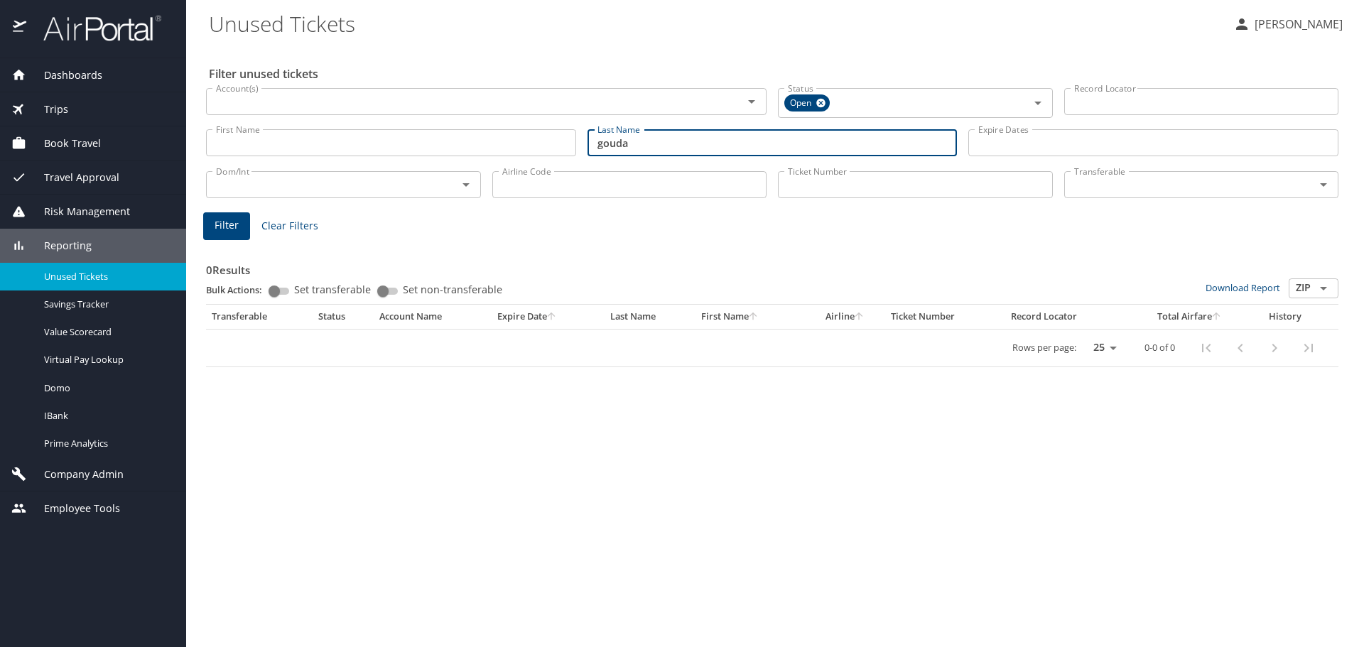
drag, startPoint x: 648, startPoint y: 147, endPoint x: 324, endPoint y: 153, distance: 323.9
click at [359, 147] on div "First Name First Name Last Name gouda Last Name Expire Dates Expire Dates" at bounding box center [771, 143] width 1143 height 50
click at [72, 474] on span "Company Admin" at bounding box center [74, 475] width 97 height 16
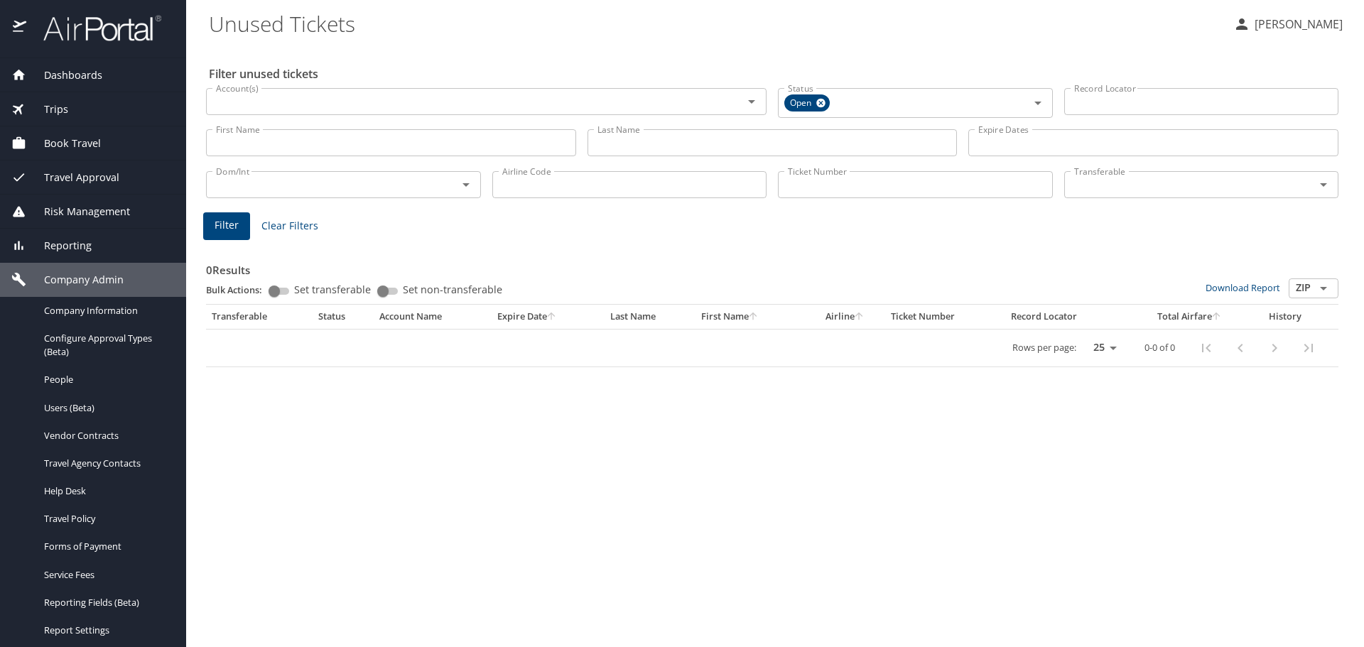
click at [72, 246] on span "Reporting" at bounding box center [58, 246] width 65 height 16
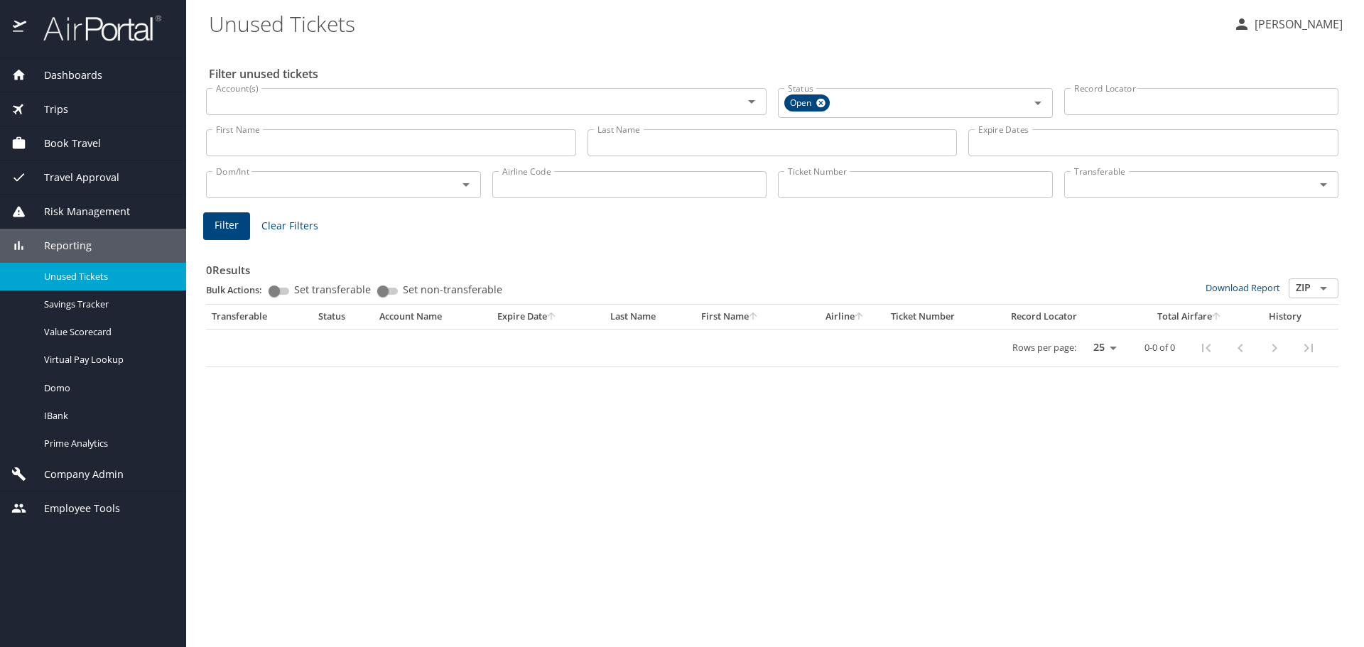
click at [82, 271] on span "Unused Tickets" at bounding box center [106, 276] width 125 height 13
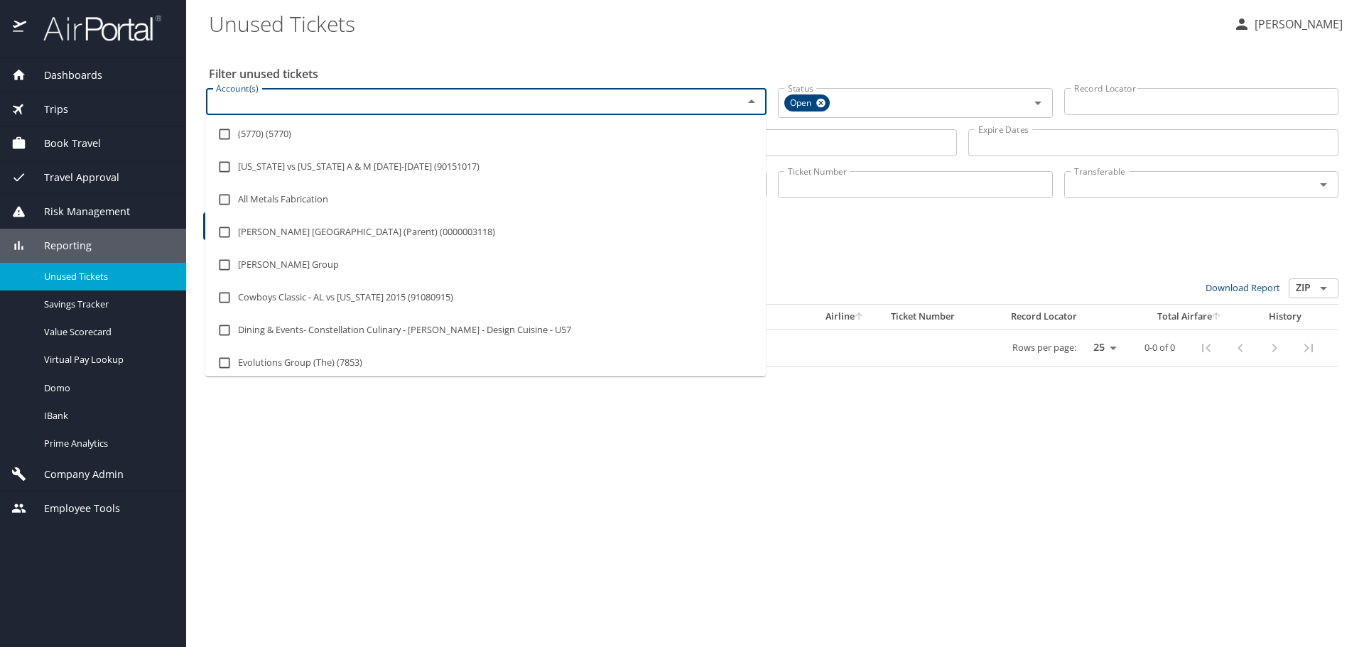
click at [247, 110] on input "Account(s)" at bounding box center [465, 101] width 510 height 18
type input "conduent"
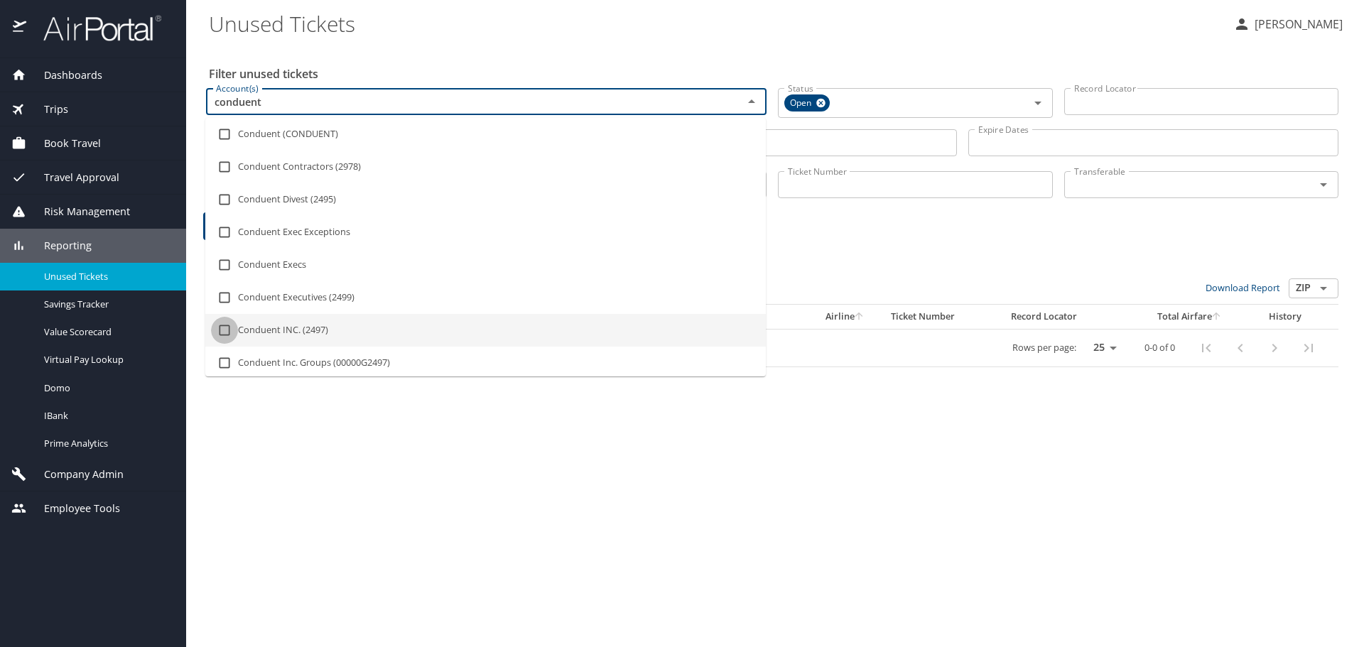
drag, startPoint x: 223, startPoint y: 326, endPoint x: 229, endPoint y: 321, distance: 7.5
click at [224, 325] on input "checkbox" at bounding box center [224, 330] width 27 height 27
checkbox input "true"
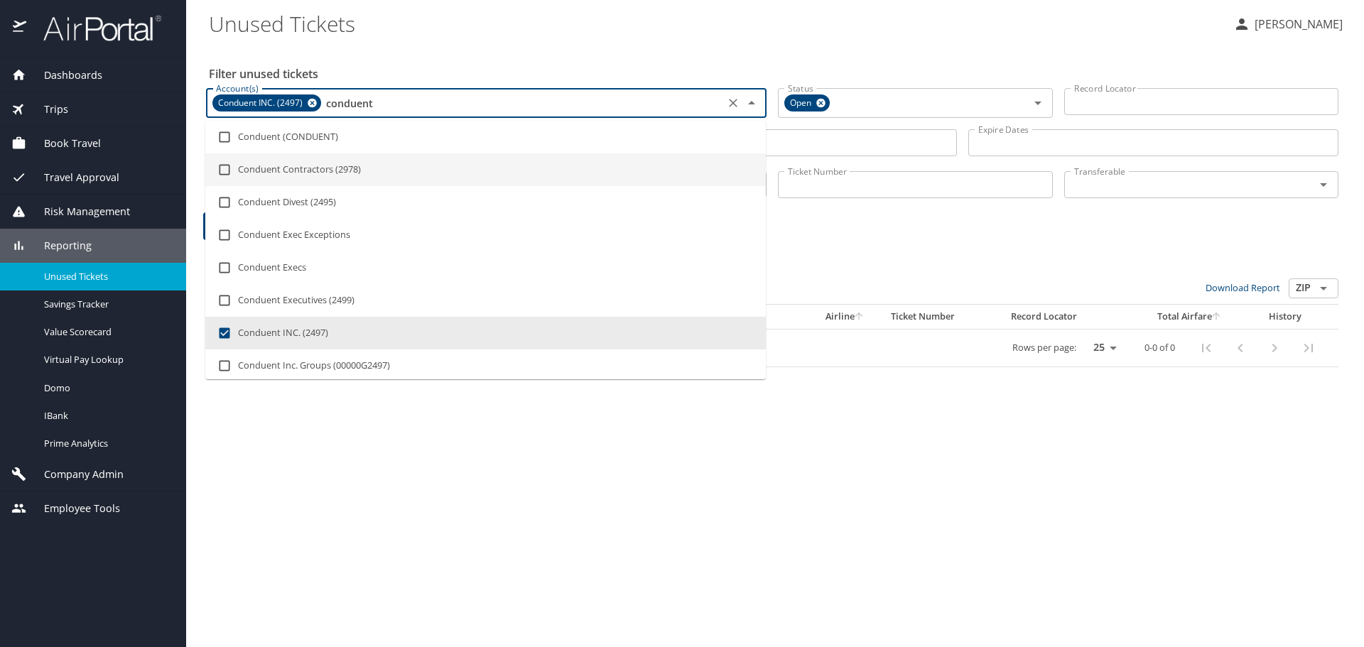
type input "conduent"
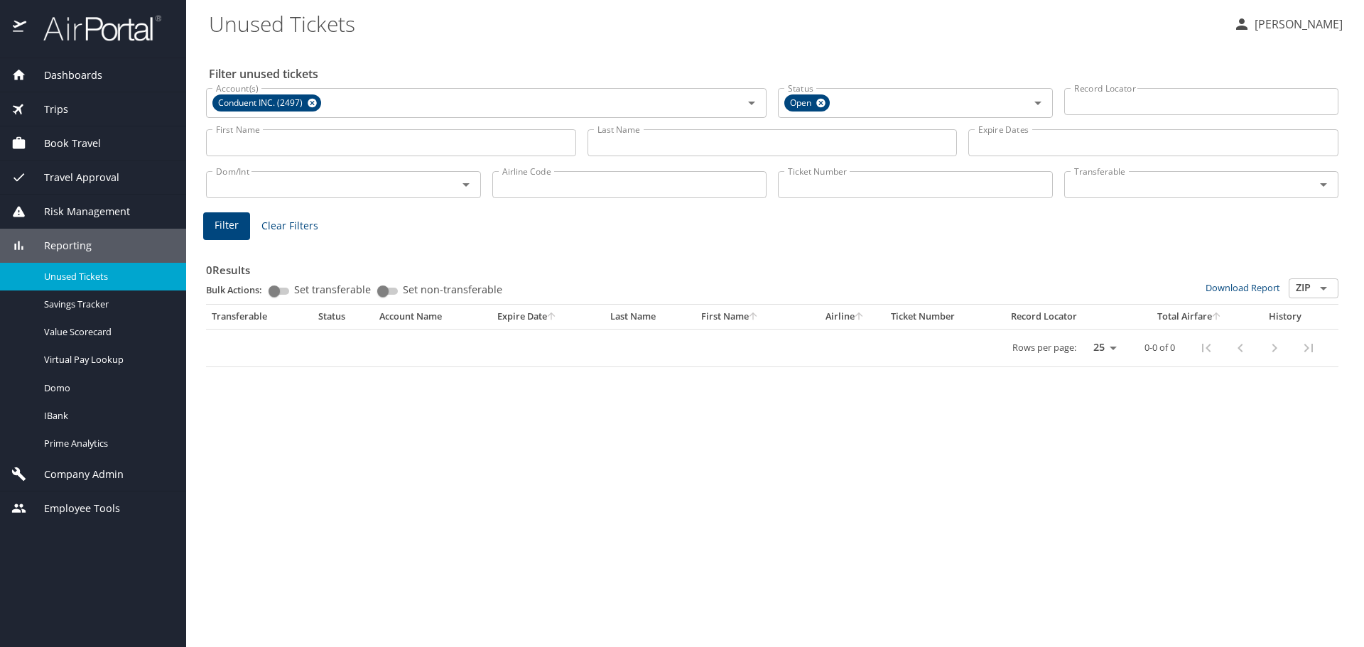
drag, startPoint x: 871, startPoint y: 236, endPoint x: 740, endPoint y: 202, distance: 135.6
click at [872, 234] on div "0 Results Bulk Actions: Set transferable Set non-transferable Download Report Z…" at bounding box center [771, 302] width 1143 height 141
click at [653, 142] on input "Last Name" at bounding box center [772, 142] width 370 height 27
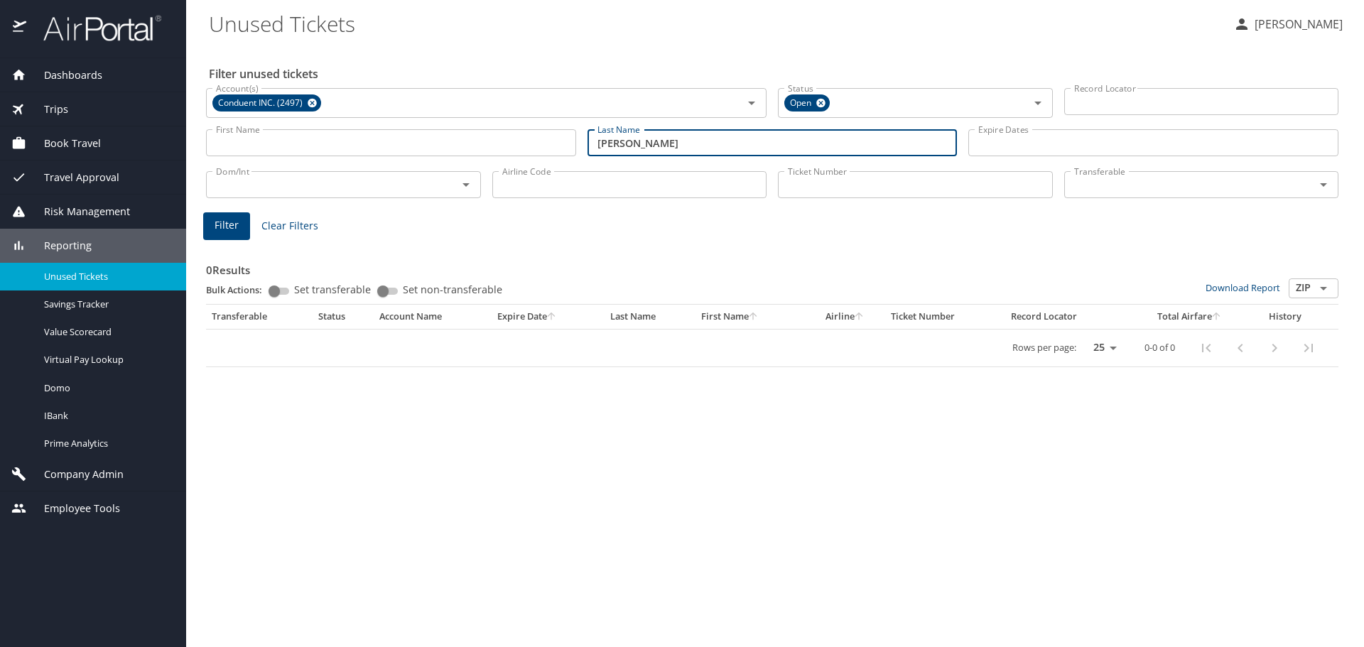
type input "mcdaniel"
click at [232, 224] on span "Filter" at bounding box center [226, 226] width 24 height 18
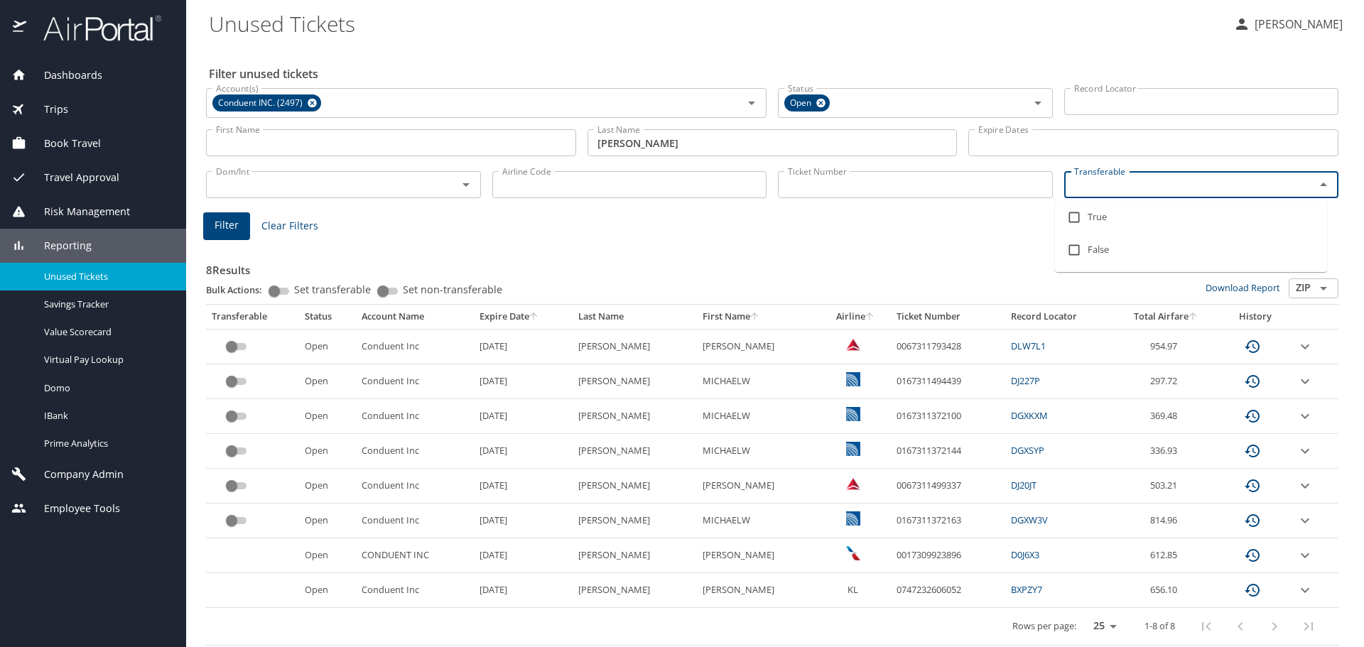
click at [1085, 185] on input "Transferable" at bounding box center [1180, 184] width 224 height 18
click at [1077, 219] on input "checkbox" at bounding box center [1073, 217] width 27 height 27
checkbox input "true"
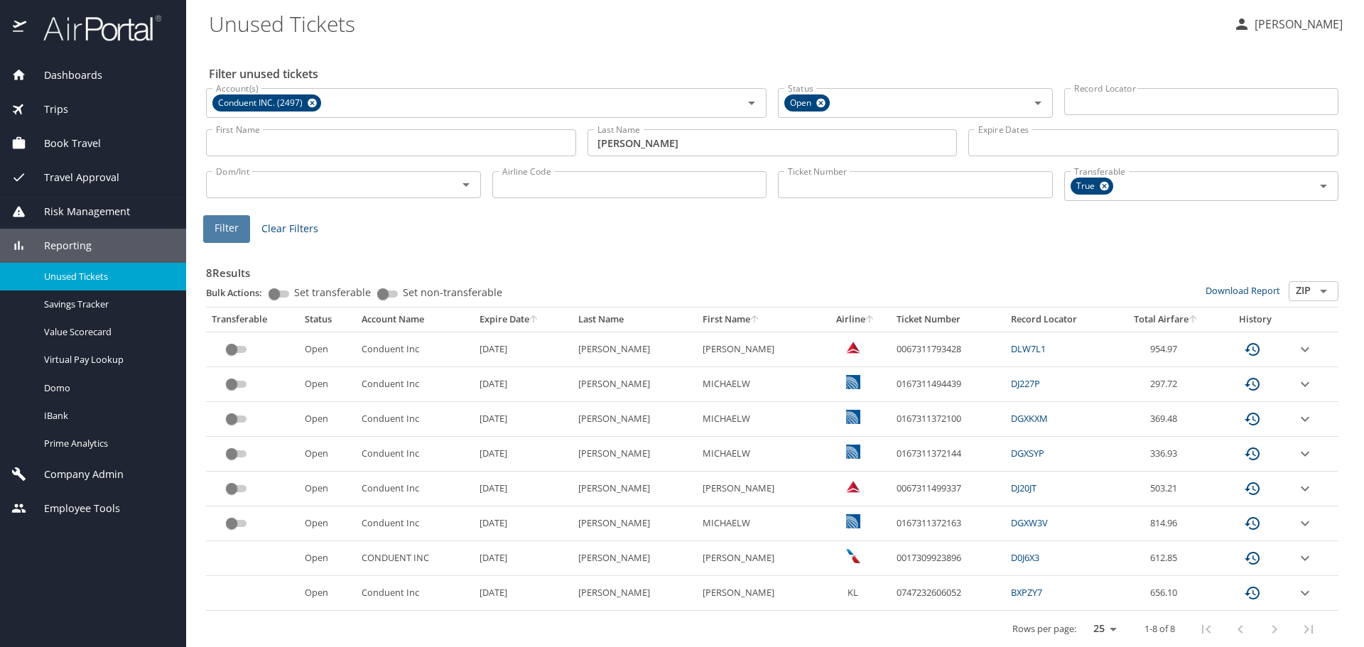
click at [228, 227] on span "Filter" at bounding box center [226, 228] width 24 height 18
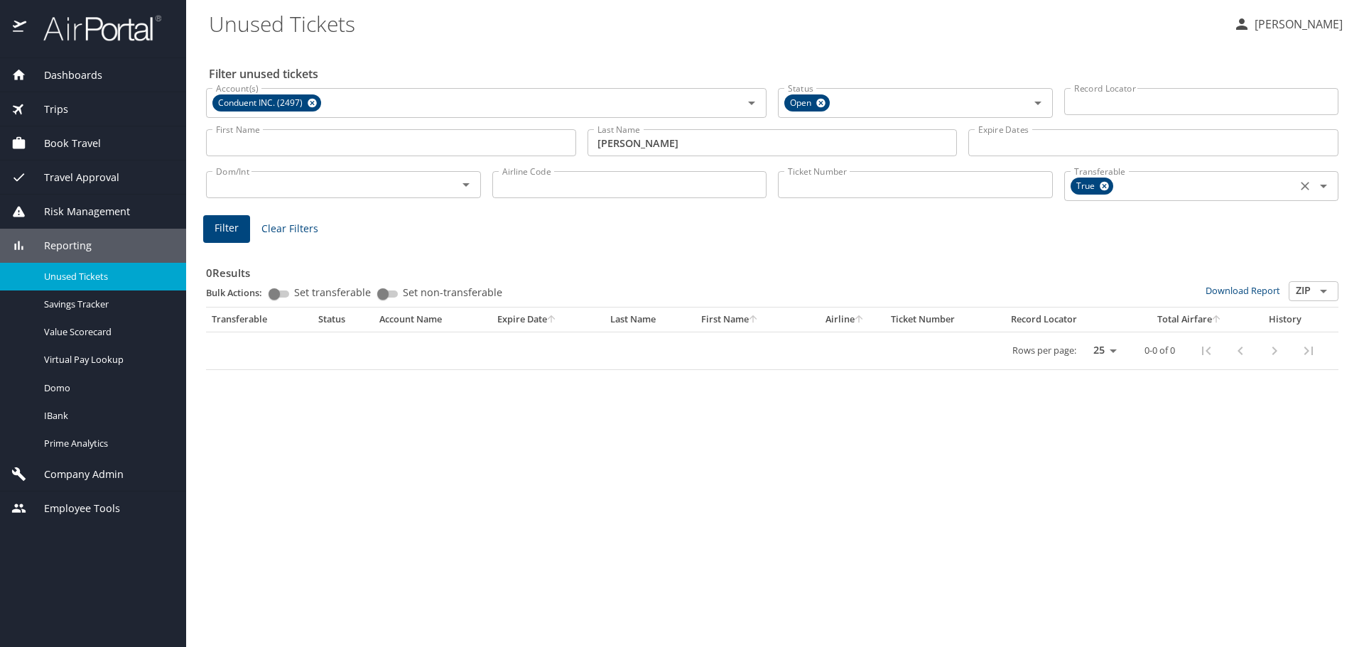
click at [1103, 188] on icon at bounding box center [1103, 186] width 9 height 9
click at [217, 222] on span "Filter" at bounding box center [226, 226] width 24 height 18
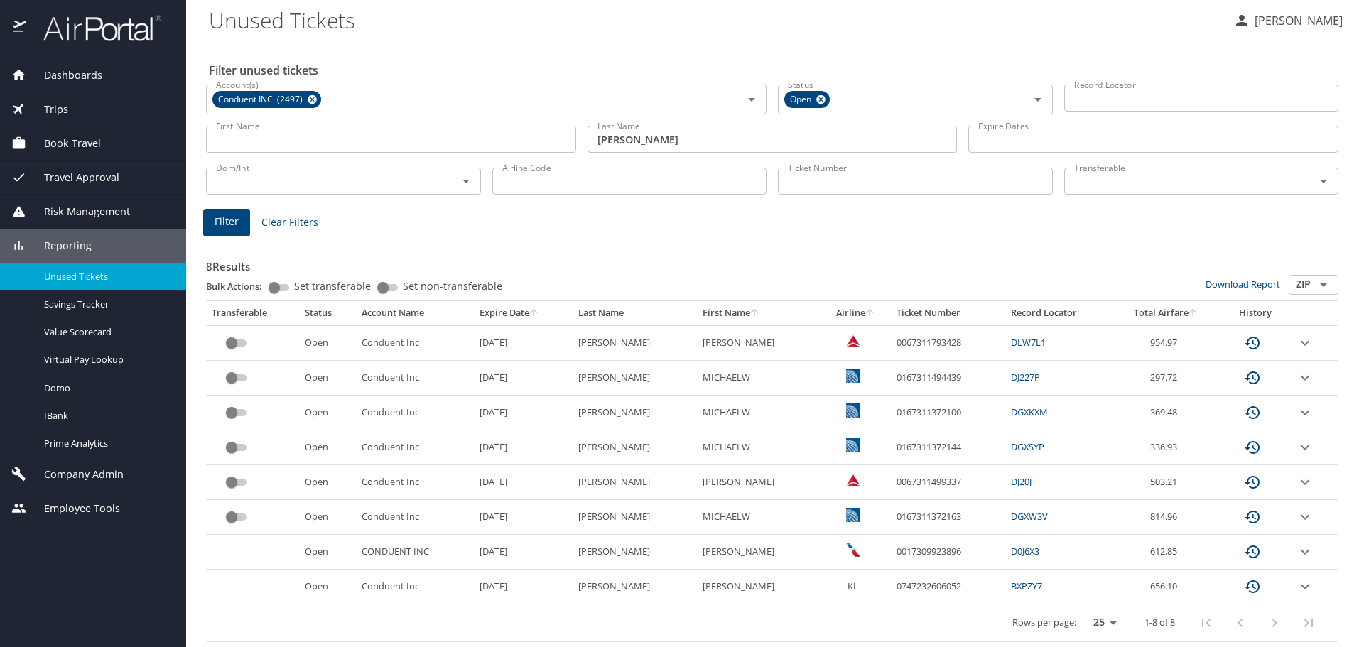
scroll to position [4, 0]
